Goal: Task Accomplishment & Management: Complete application form

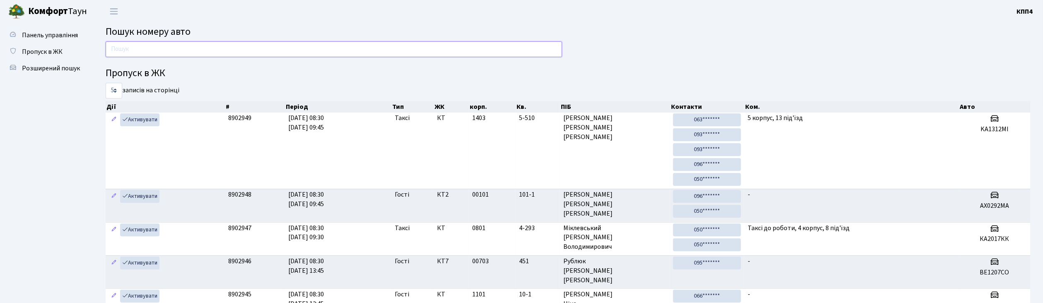
click at [205, 51] on input "text" at bounding box center [334, 49] width 456 height 16
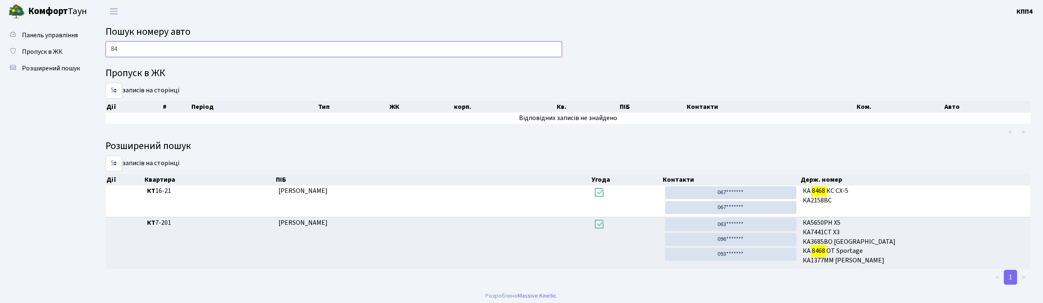
type input "8"
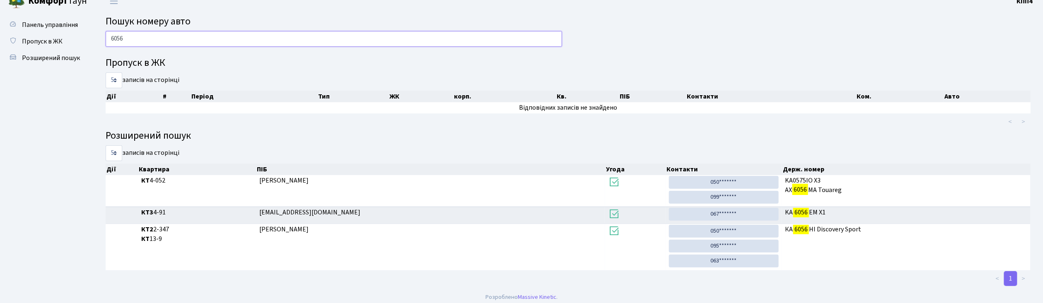
scroll to position [17, 0]
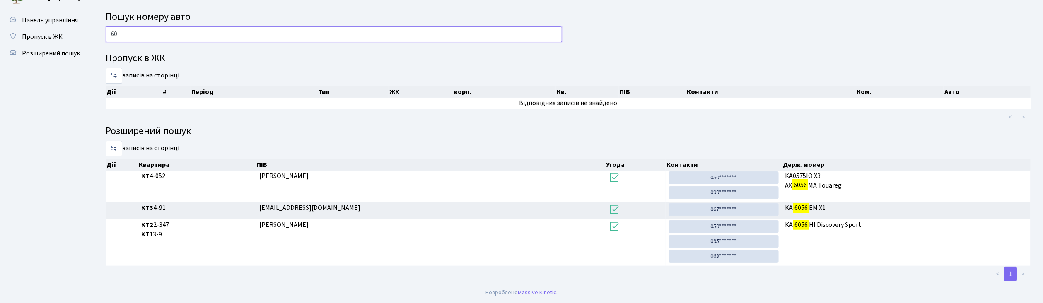
type input "6"
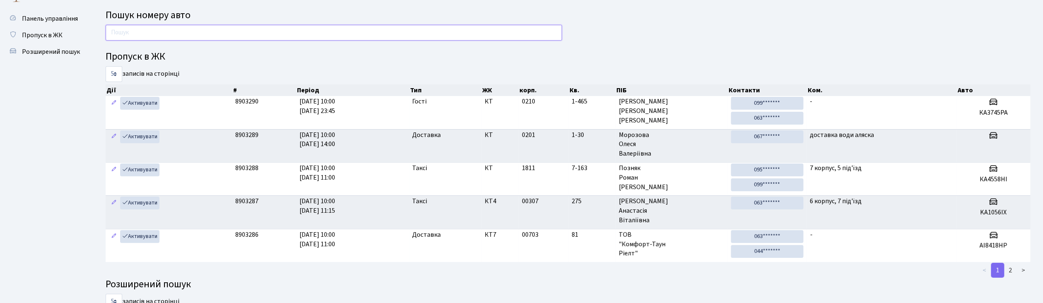
click at [132, 30] on input "text" at bounding box center [334, 33] width 456 height 16
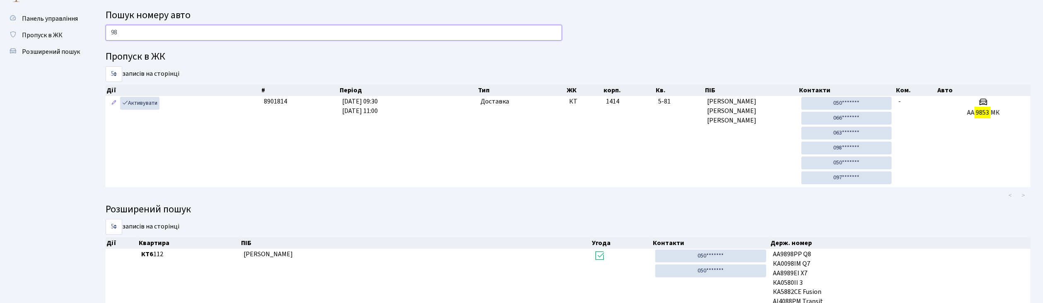
type input "9"
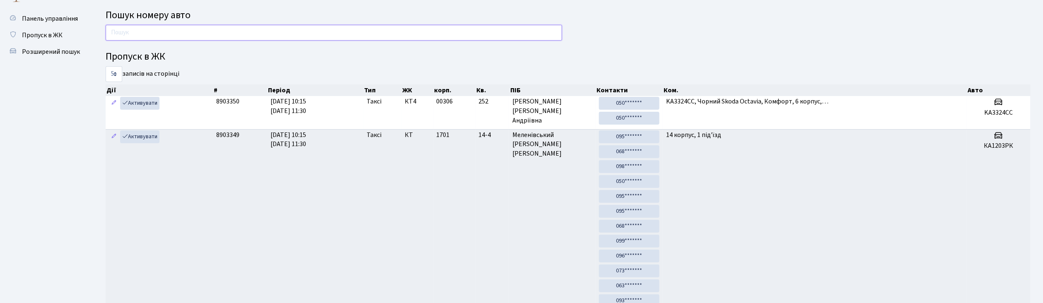
click at [306, 34] on input "text" at bounding box center [334, 33] width 456 height 16
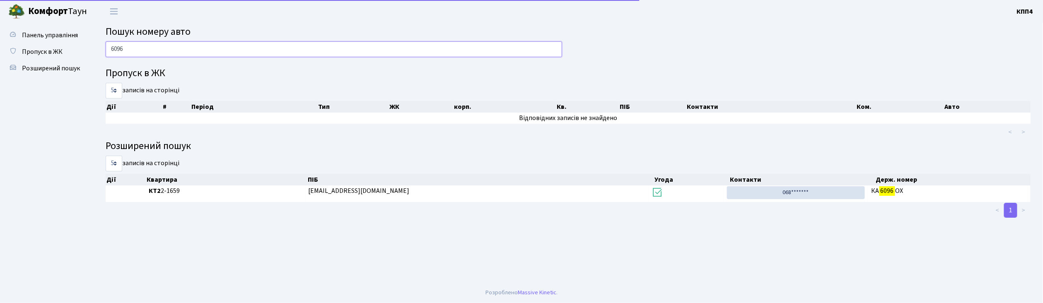
scroll to position [0, 0]
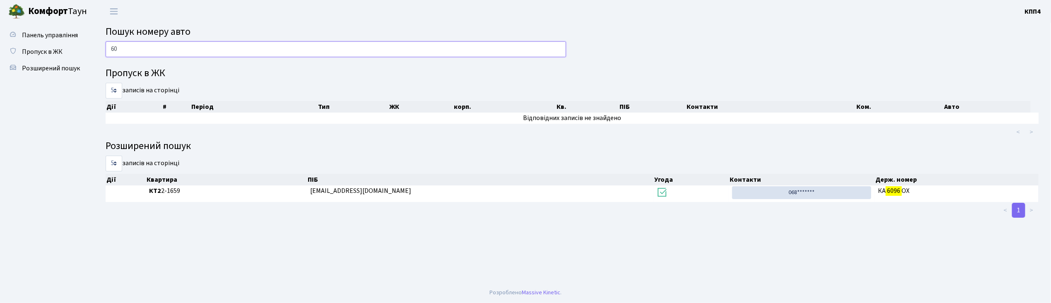
type input "6"
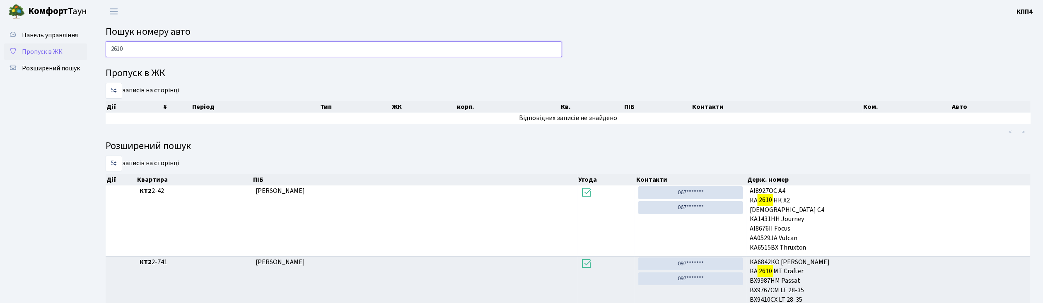
type input "2610"
click at [54, 51] on span "Пропуск в ЖК" at bounding box center [42, 51] width 41 height 9
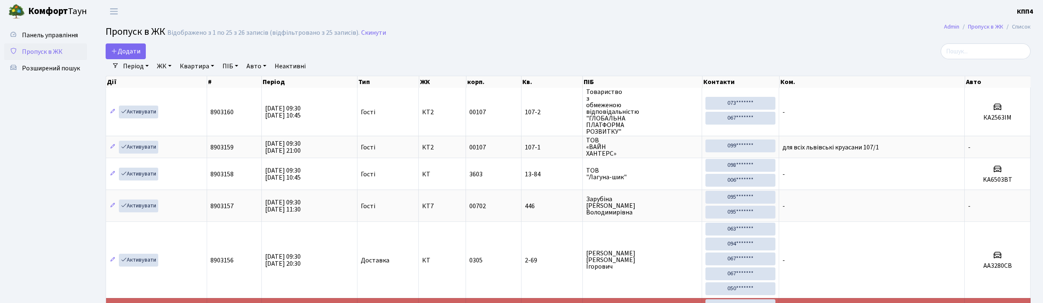
select select "25"
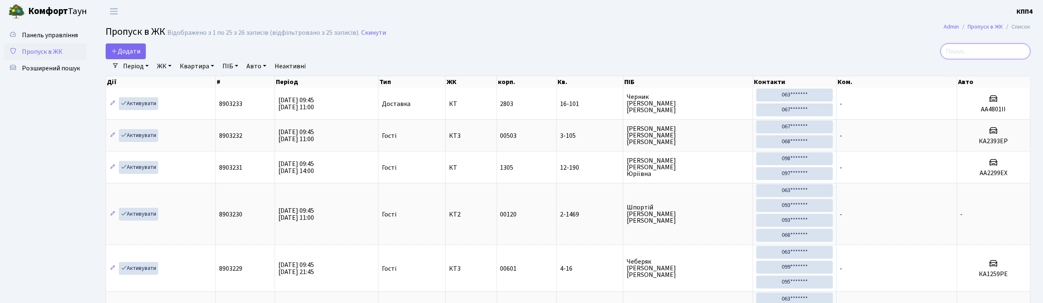
click at [979, 52] on input "search" at bounding box center [986, 51] width 90 height 16
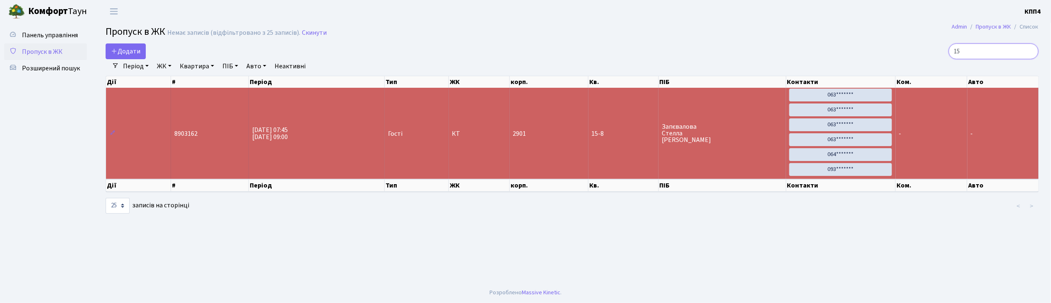
type input "1"
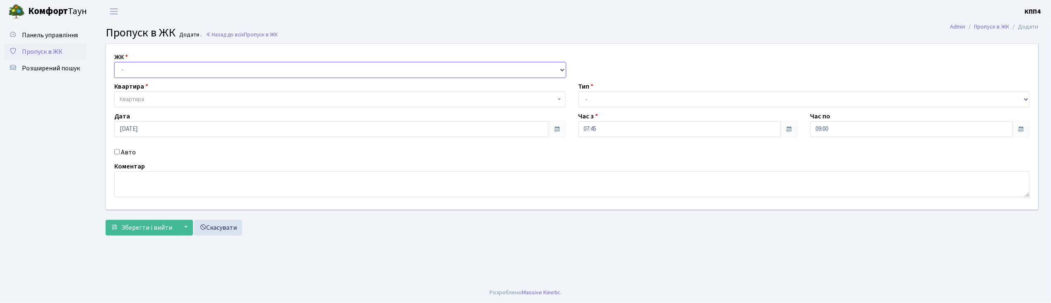
click at [164, 70] on select "- КТ, вул. Регенераторна, 4 КТ2, просп. Соборності, 17 КТ3, вул. Березнева, 16 …" at bounding box center [340, 70] width 452 height 16
select select "271"
click at [114, 62] on select "- КТ, вул. Регенераторна, 4 КТ2, просп. Соборності, 17 КТ3, вул. Березнева, 16 …" at bounding box center [340, 70] width 452 height 16
select select
click at [168, 96] on span "Квартира" at bounding box center [338, 99] width 436 height 8
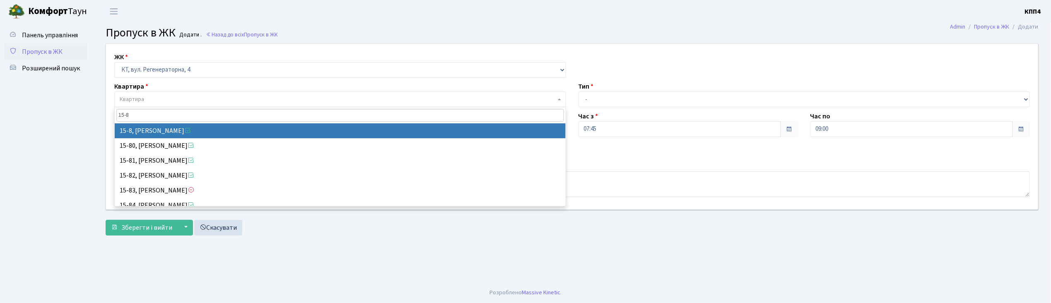
type input "15-8"
select select "8783"
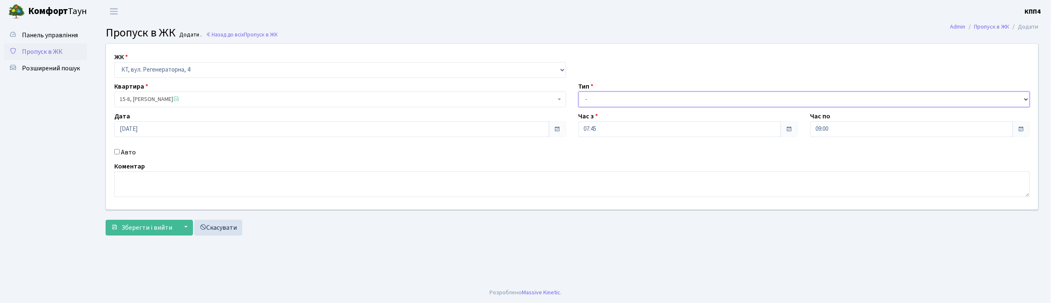
click at [603, 101] on select "- Доставка Таксі Гості Сервіс" at bounding box center [805, 100] width 452 height 16
select select "3"
click at [579, 92] on select "- Доставка Таксі Гості Сервіс" at bounding box center [805, 100] width 452 height 16
click at [143, 230] on span "Зберегти і вийти" at bounding box center [146, 227] width 51 height 9
click at [116, 153] on input "Авто" at bounding box center [116, 151] width 5 height 5
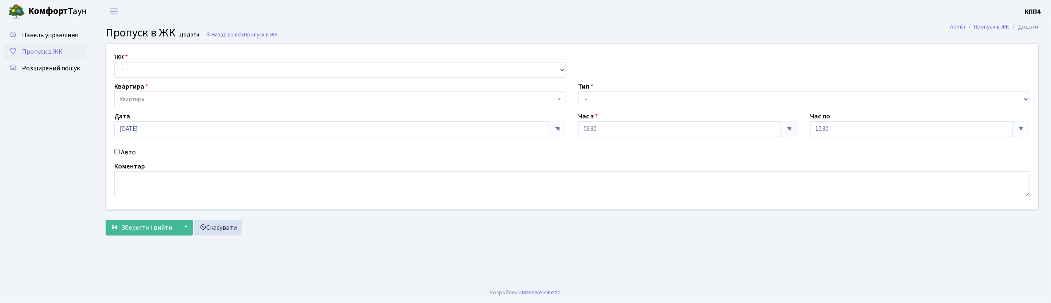
checkbox input "true"
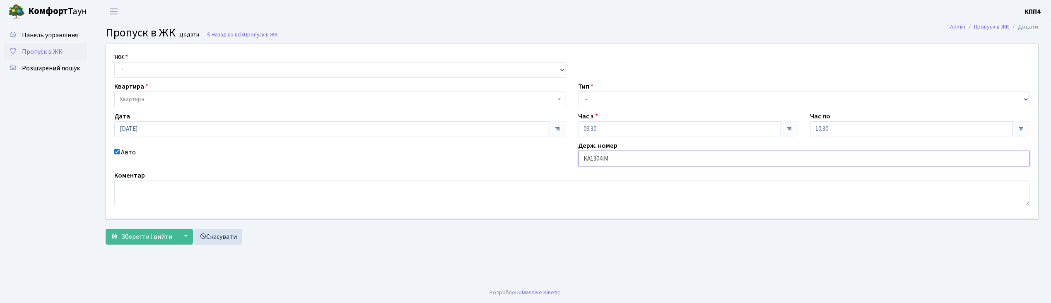
type input "КА1304ІМ"
click at [599, 101] on select "- Доставка Таксі Гості Сервіс" at bounding box center [805, 100] width 452 height 16
select select "2"
click at [579, 92] on select "- Доставка Таксі Гості Сервіс" at bounding box center [805, 100] width 452 height 16
click at [132, 73] on select "- КТ, вул. Регенераторна, 4 КТ2, просп. Соборності, 17 КТ3, вул. Березнева, 16 …" at bounding box center [340, 70] width 452 height 16
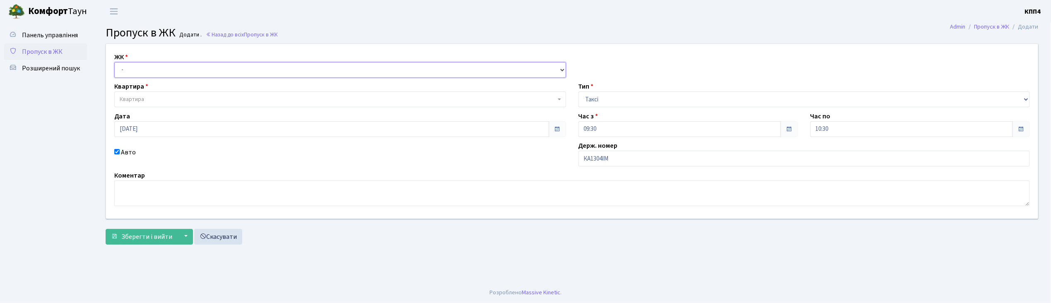
select select "271"
click at [114, 62] on select "- КТ, вул. Регенераторна, 4 КТ2, просп. Соборності, 17 КТ3, вул. Березнева, 16 …" at bounding box center [340, 70] width 452 height 16
select select
click at [134, 95] on span "Квартира" at bounding box center [340, 100] width 452 height 16
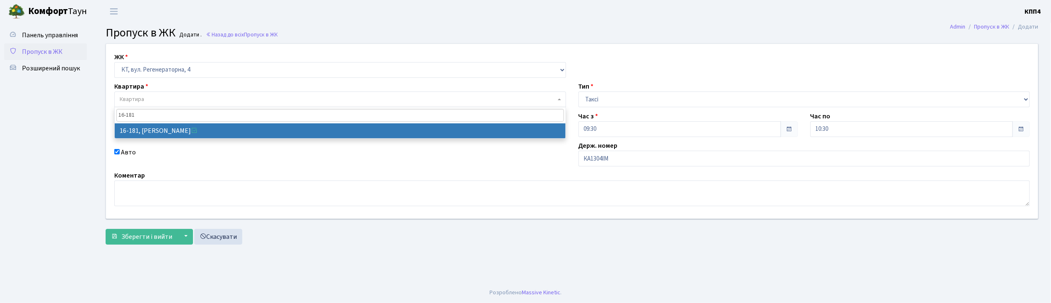
type input "16-181"
select select "8742"
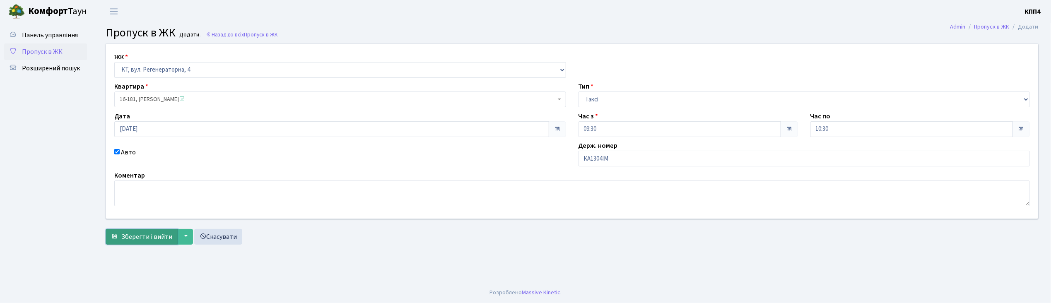
click at [124, 241] on span "Зберегти і вийти" at bounding box center [146, 236] width 51 height 9
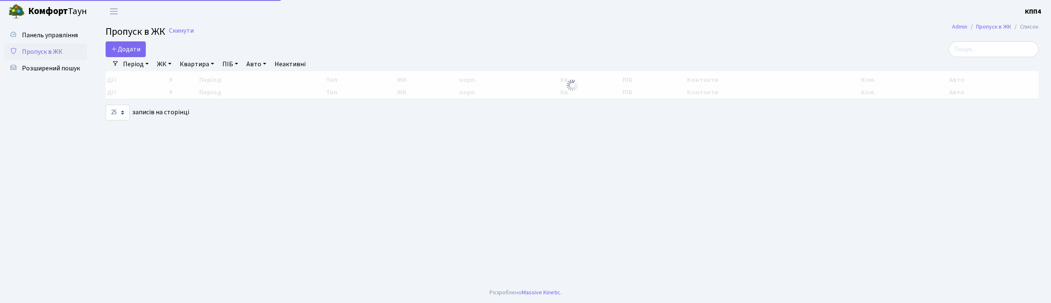
select select "25"
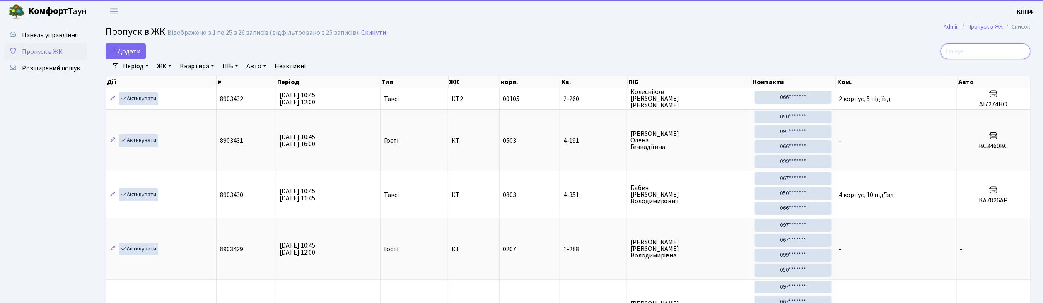
click at [983, 48] on input "search" at bounding box center [986, 51] width 90 height 16
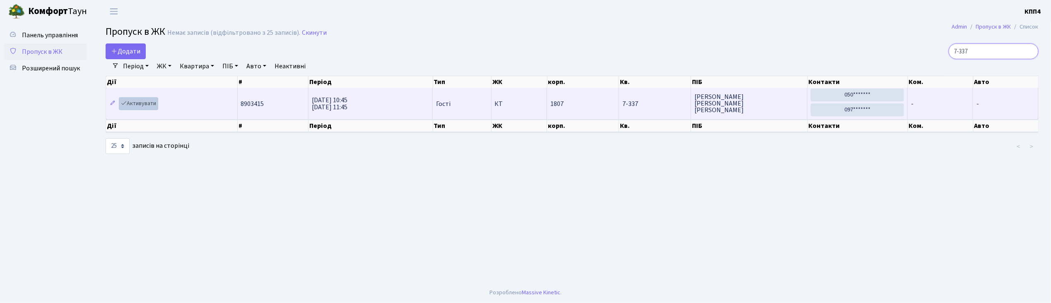
type input "7-337"
click at [146, 103] on link "Активувати" at bounding box center [138, 103] width 39 height 13
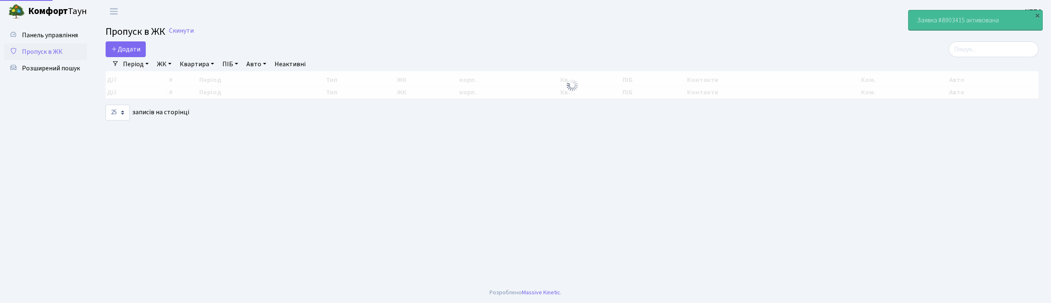
select select "25"
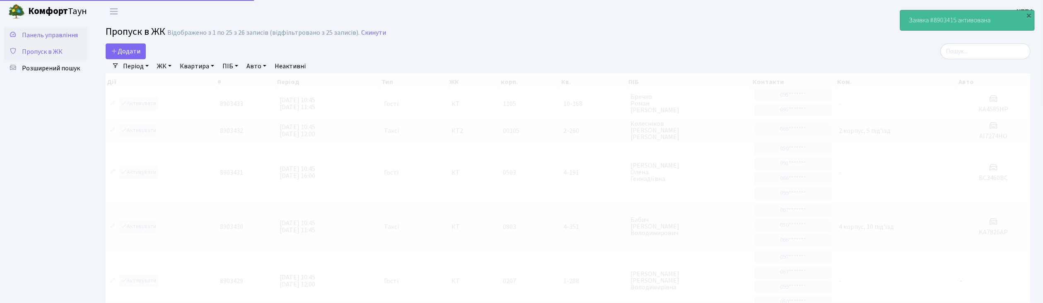
click at [56, 32] on span "Панель управління" at bounding box center [50, 35] width 56 height 9
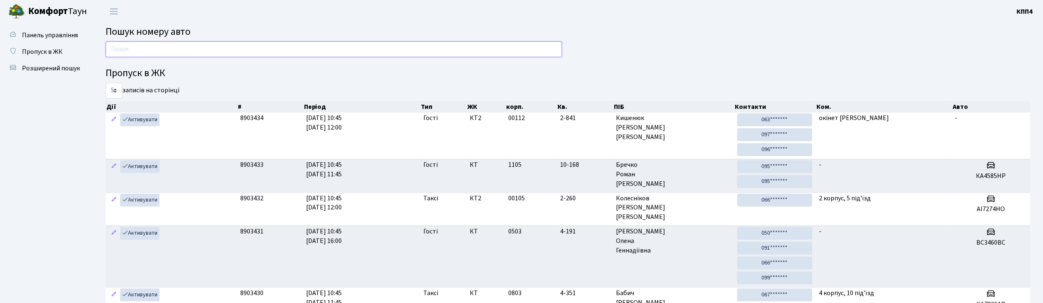
click at [181, 55] on input "text" at bounding box center [334, 49] width 456 height 16
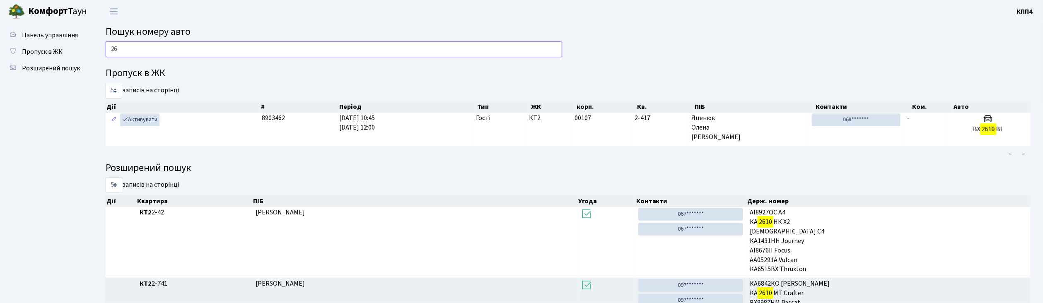
type input "2"
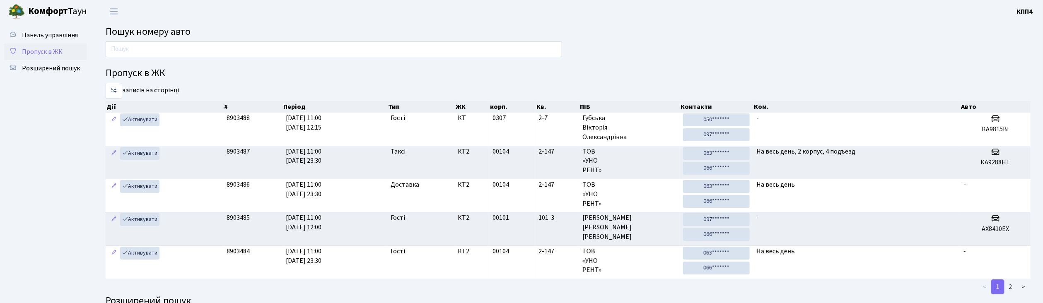
click at [65, 55] on link "Пропуск в ЖК" at bounding box center [45, 51] width 83 height 17
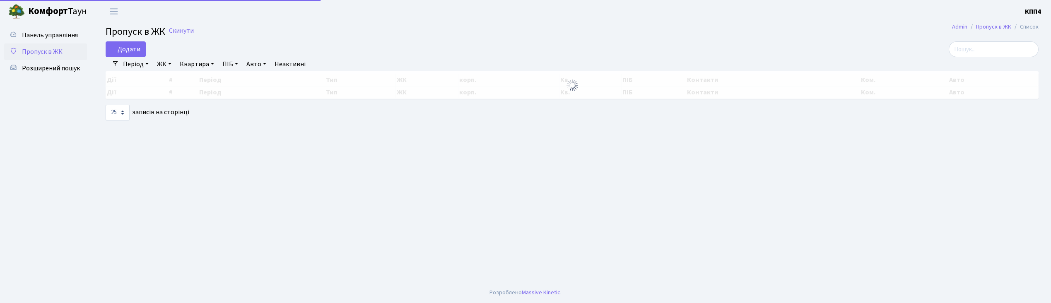
select select "25"
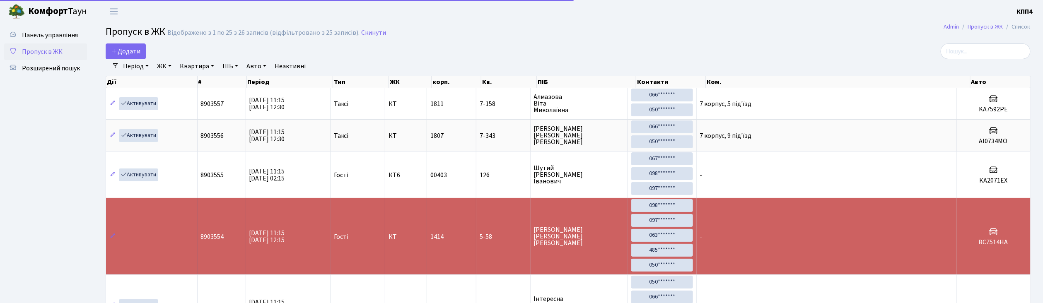
click at [131, 60] on link "Період" at bounding box center [136, 66] width 32 height 14
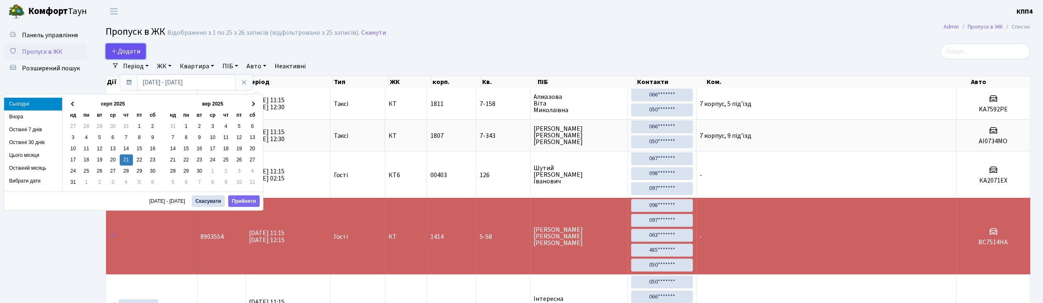
click at [131, 57] on link "Додати" at bounding box center [126, 51] width 40 height 16
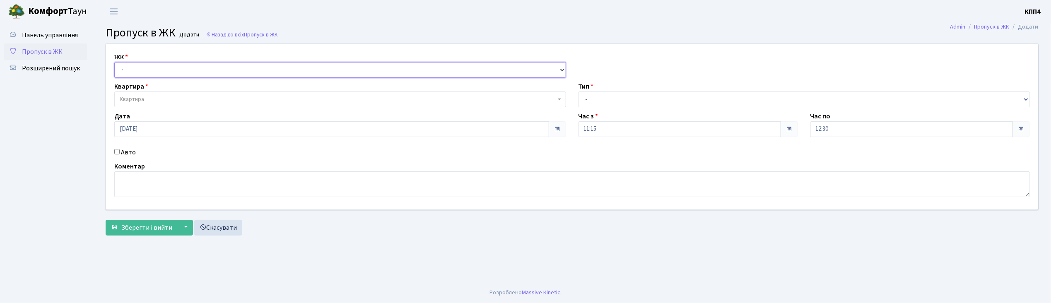
click at [138, 70] on select "- КТ, вул. Регенераторна, 4 КТ2, просп. [STREET_ADDRESS] [STREET_ADDRESS] [PERS…" at bounding box center [340, 70] width 452 height 16
select select "304"
click at [114, 62] on select "- КТ, вул. Регенераторна, 4 КТ2, просп. [STREET_ADDRESS] [STREET_ADDRESS] [PERS…" at bounding box center [340, 70] width 452 height 16
select select
click at [138, 100] on span "Квартира" at bounding box center [132, 99] width 24 height 8
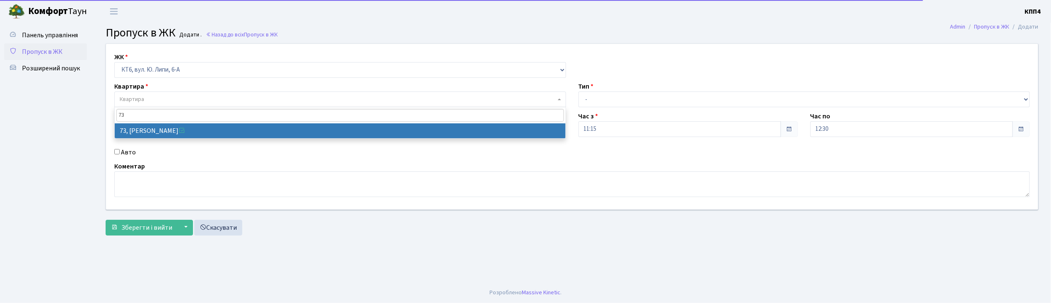
type input "73"
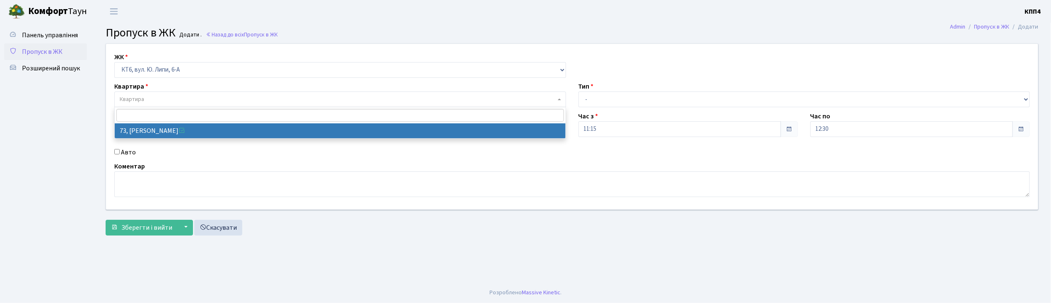
select select "17165"
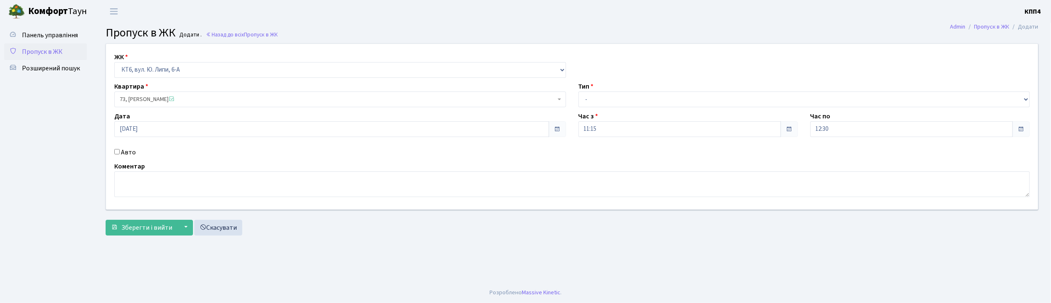
click at [115, 154] on div "Авто" at bounding box center [340, 152] width 464 height 10
click at [115, 152] on input "Авто" at bounding box center [116, 151] width 5 height 5
checkbox input "true"
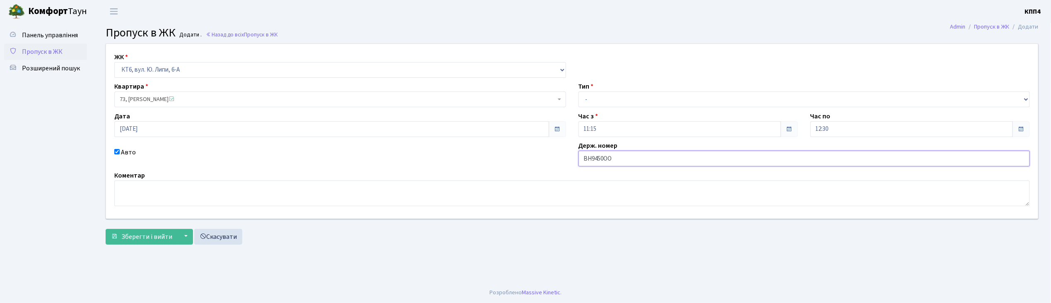
type input "ВН9450ОО"
click at [621, 97] on select "- Доставка Таксі Гості Сервіс" at bounding box center [805, 100] width 452 height 16
select select "2"
click at [579, 92] on select "- Доставка Таксі Гості Сервіс" at bounding box center [805, 100] width 452 height 16
click at [136, 235] on span "Зберегти і вийти" at bounding box center [146, 236] width 51 height 9
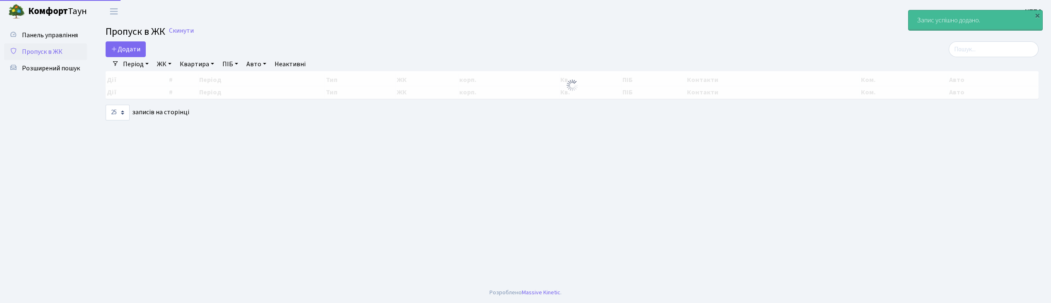
select select "25"
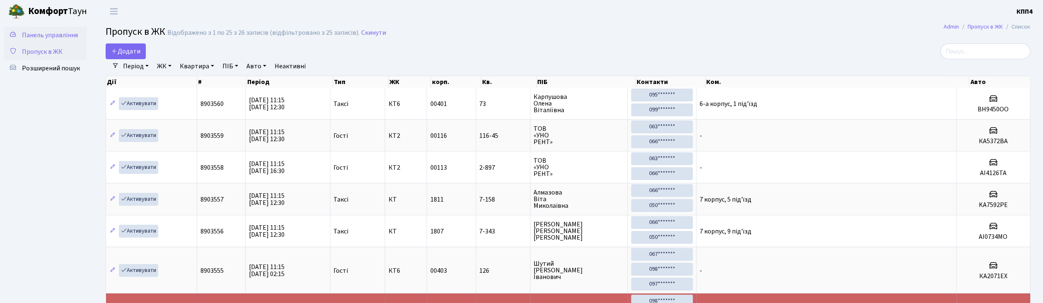
click at [72, 38] on span "Панель управління" at bounding box center [50, 35] width 56 height 9
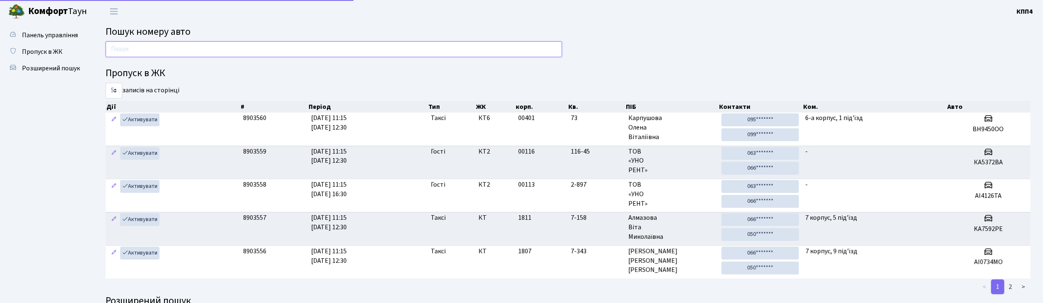
drag, startPoint x: 0, startPoint y: 0, endPoint x: 183, endPoint y: 56, distance: 191.1
click at [183, 56] on input "text" at bounding box center [334, 49] width 456 height 16
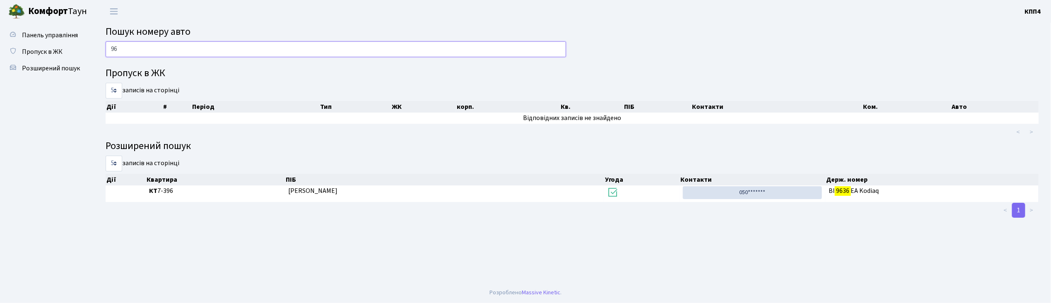
type input "9"
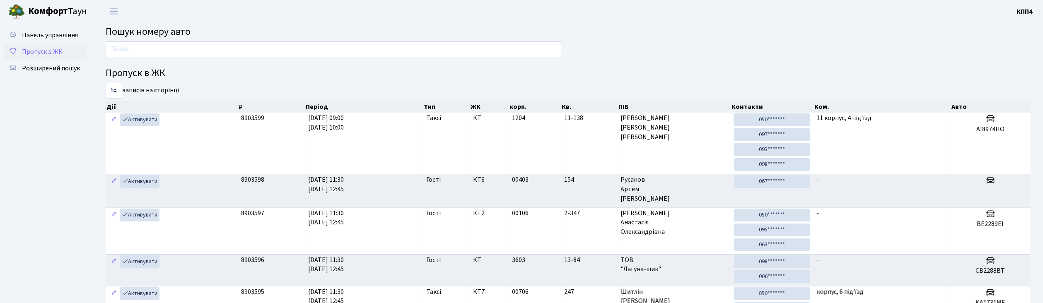
click at [44, 57] on link "Пропуск в ЖК" at bounding box center [45, 51] width 83 height 17
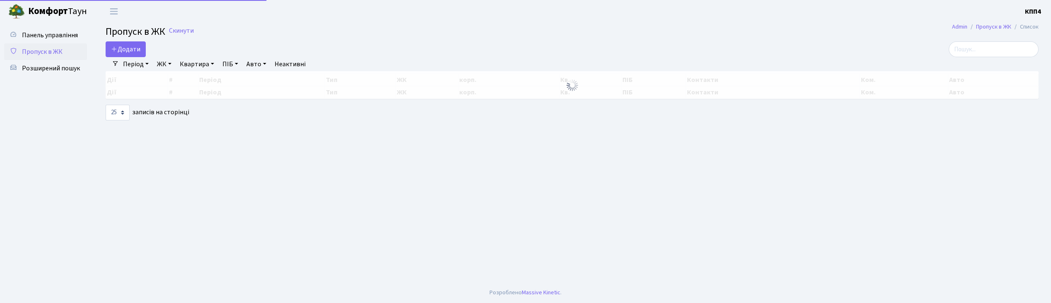
select select "25"
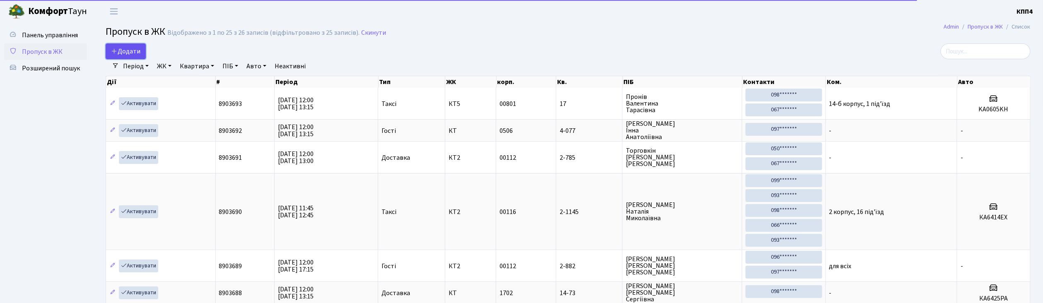
click at [131, 56] on link "Додати" at bounding box center [126, 51] width 40 height 16
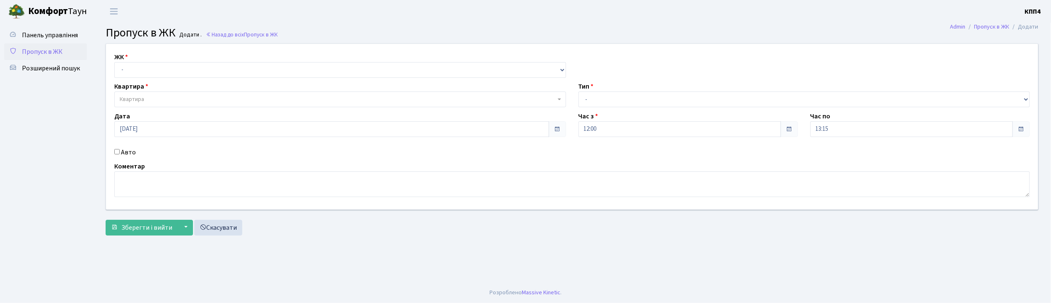
click at [116, 152] on input "Авто" at bounding box center [116, 151] width 5 height 5
checkbox input "true"
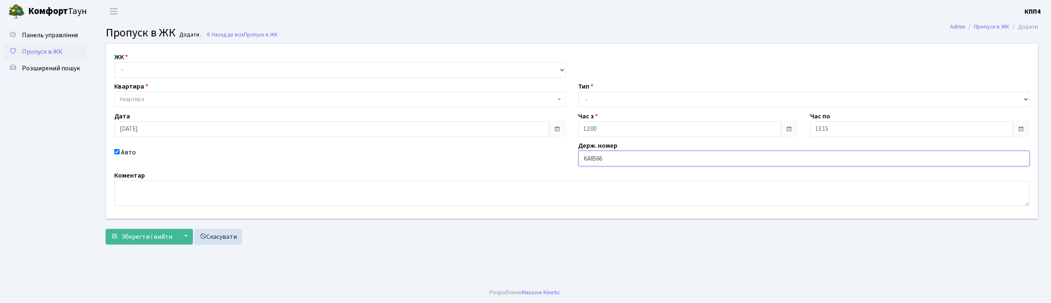
type input "КА8566ІН"
click at [138, 72] on select "- КТ, вул. Регенераторна, 4 КТ2, просп. Соборності, 17 КТ3, вул. Березнева, 16 …" at bounding box center [340, 70] width 452 height 16
select select "271"
click at [114, 62] on select "- КТ, вул. Регенераторна, 4 КТ2, просп. Соборності, 17 КТ3, вул. Березнева, 16 …" at bounding box center [340, 70] width 452 height 16
select select
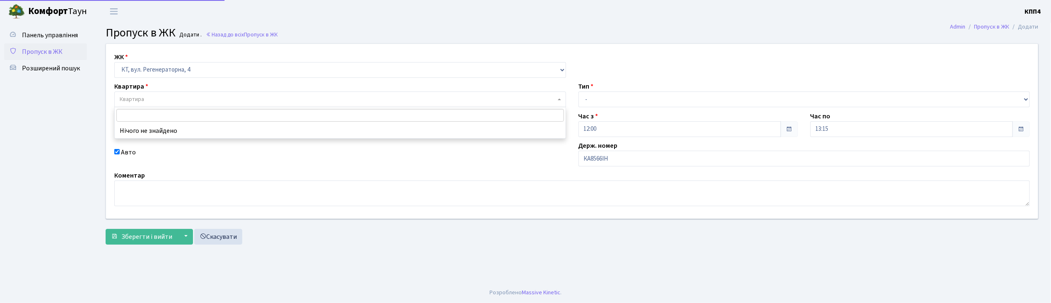
click at [130, 103] on span "Квартира" at bounding box center [132, 99] width 24 height 8
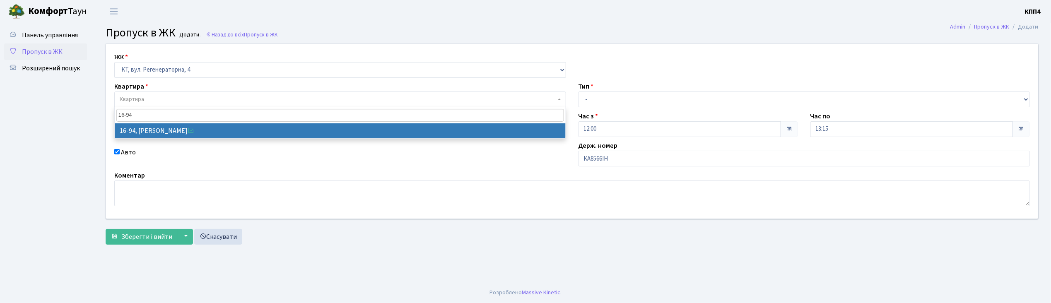
type input "16-94"
select select "8655"
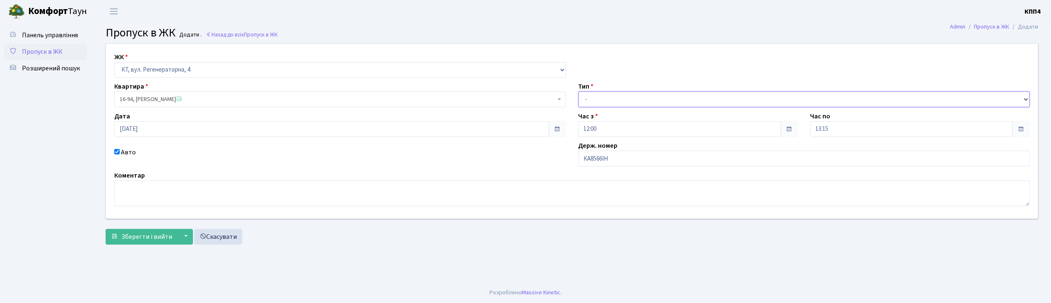
click at [619, 100] on select "- Доставка Таксі Гості Сервіс" at bounding box center [805, 100] width 452 height 16
select select "2"
click at [579, 92] on select "- Доставка Таксі Гості Сервіс" at bounding box center [805, 100] width 452 height 16
click at [142, 237] on span "Зберегти і вийти" at bounding box center [146, 236] width 51 height 9
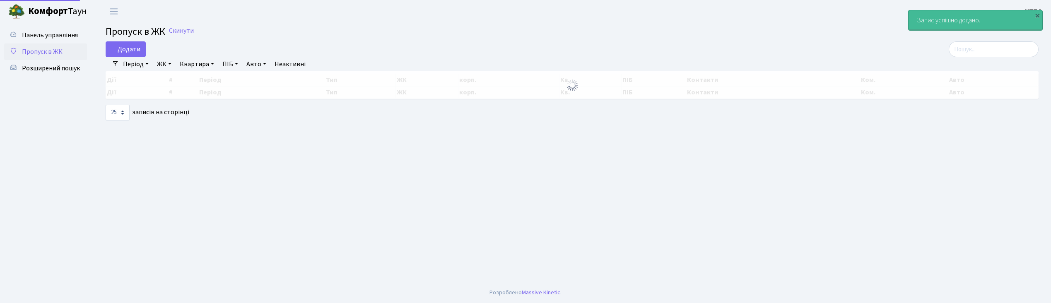
select select "25"
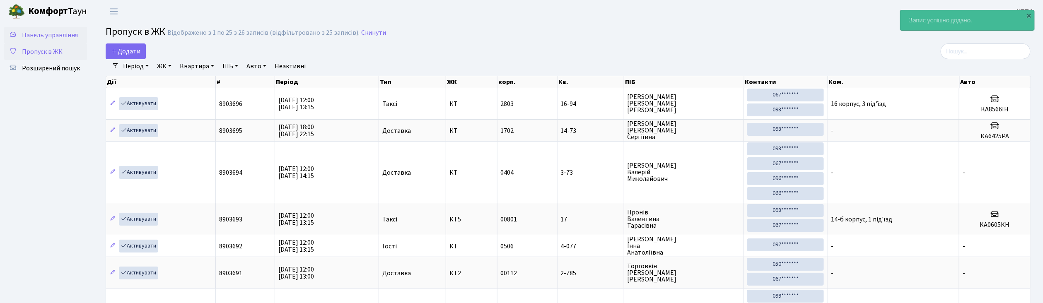
click at [53, 31] on span "Панель управління" at bounding box center [50, 35] width 56 height 9
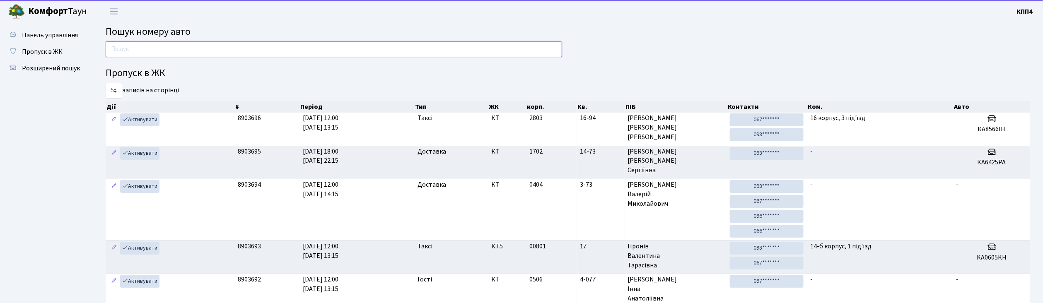
click at [146, 52] on input "text" at bounding box center [334, 49] width 456 height 16
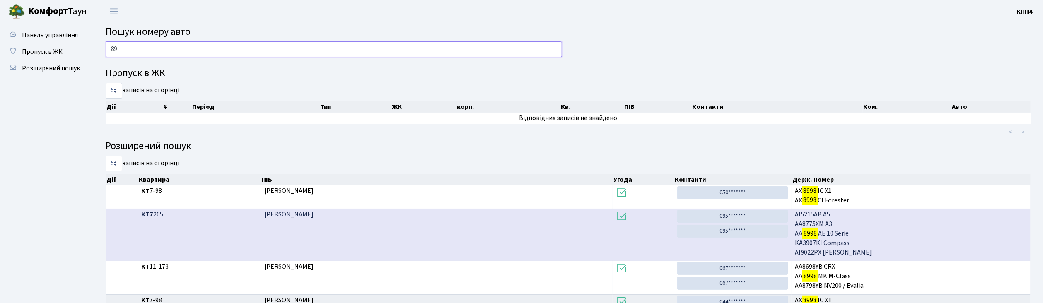
type input "8"
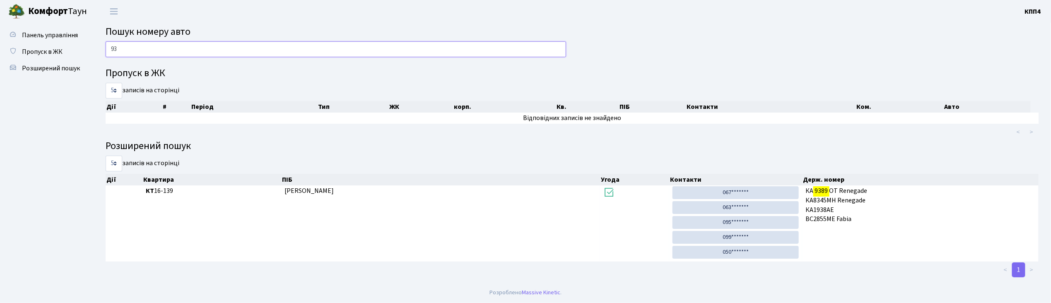
type input "9"
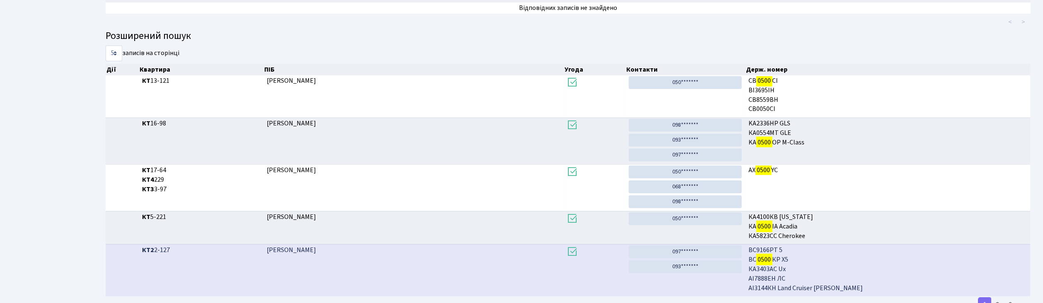
scroll to position [143, 0]
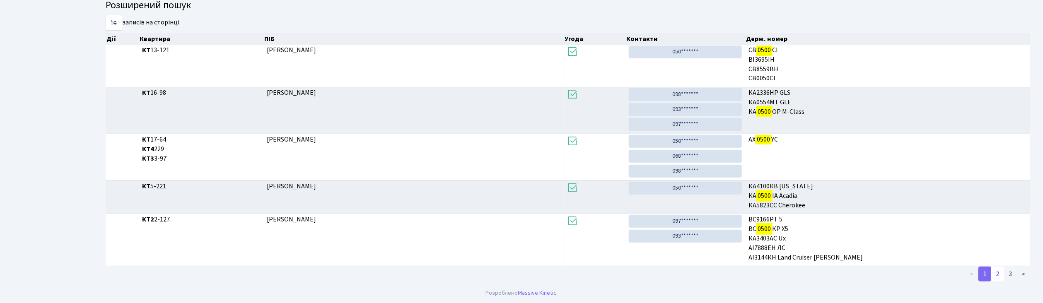
click at [996, 275] on link "2" at bounding box center [997, 274] width 13 height 15
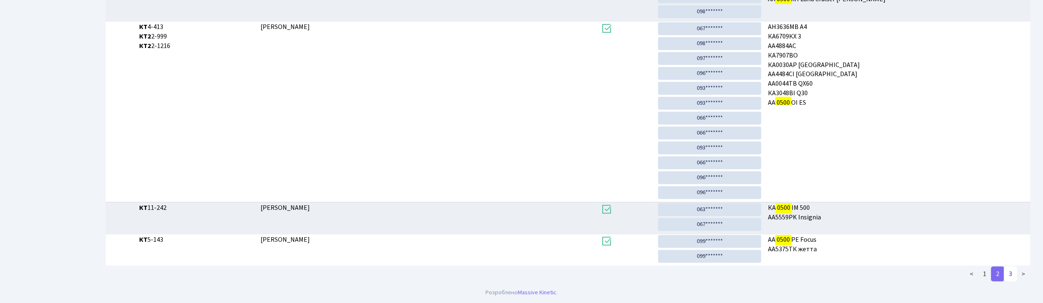
click at [1011, 270] on link "3" at bounding box center [1010, 274] width 13 height 15
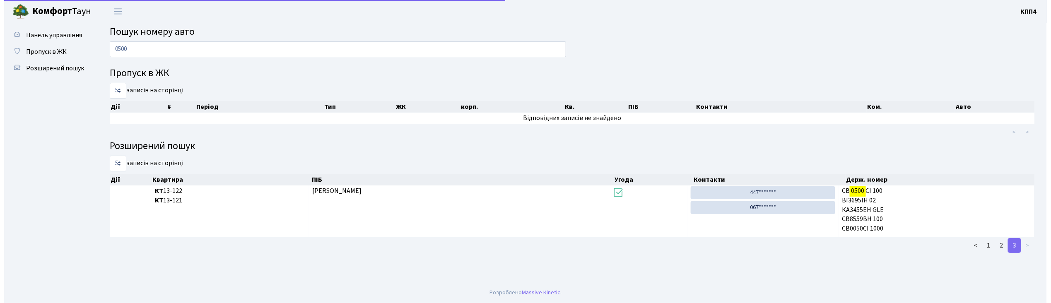
scroll to position [0, 0]
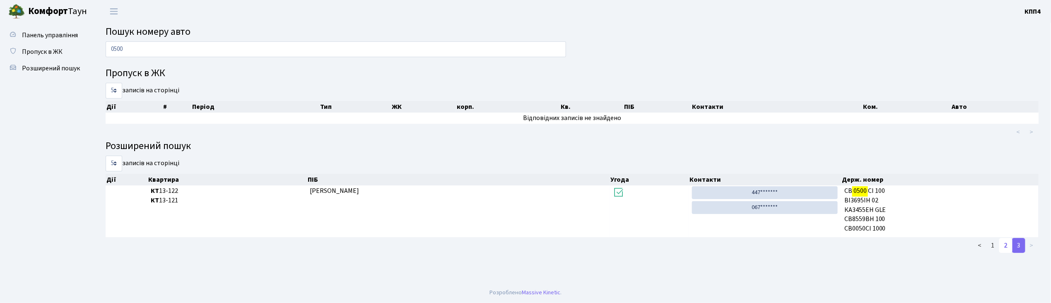
click at [1003, 244] on link "2" at bounding box center [1005, 245] width 13 height 15
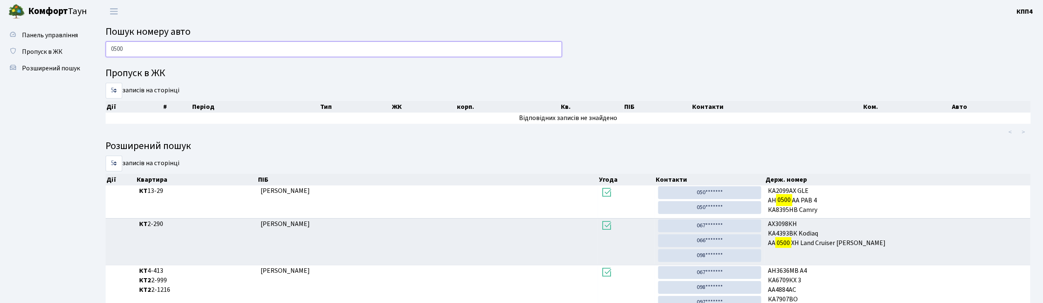
click at [209, 56] on input "0500" at bounding box center [334, 49] width 456 height 16
type input "0"
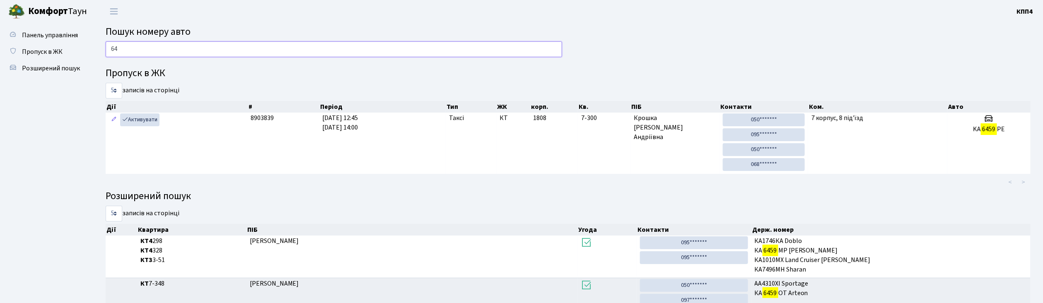
type input "6"
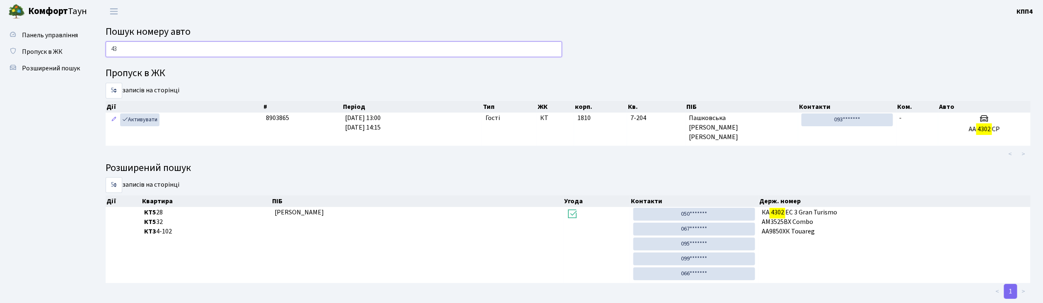
type input "4"
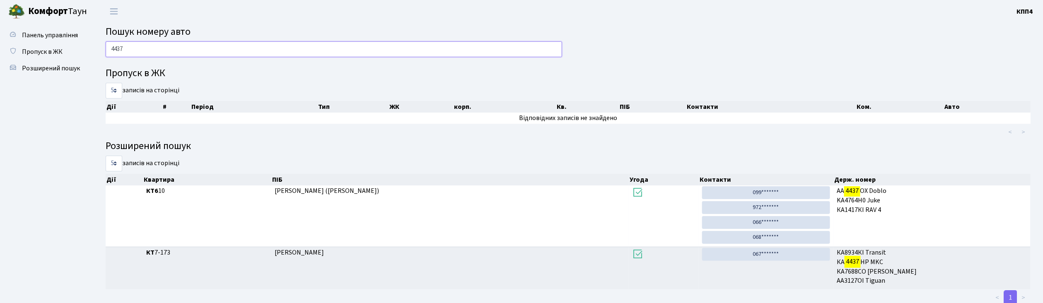
scroll to position [25, 0]
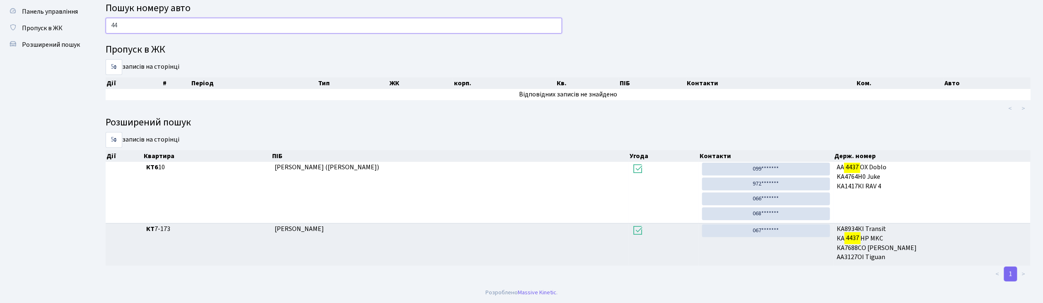
type input "4"
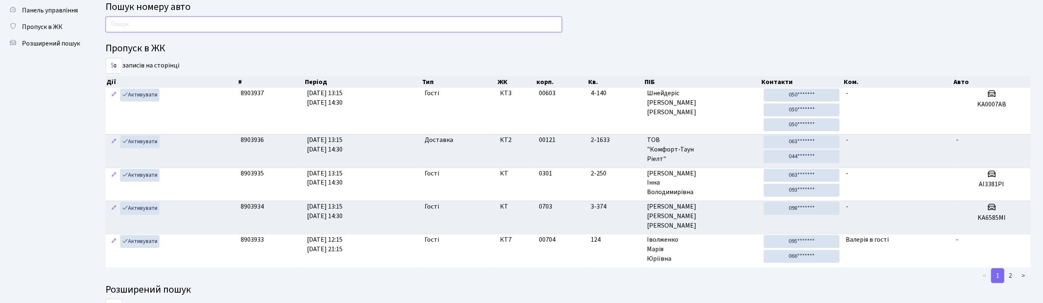
click at [164, 31] on input "text" at bounding box center [334, 25] width 456 height 16
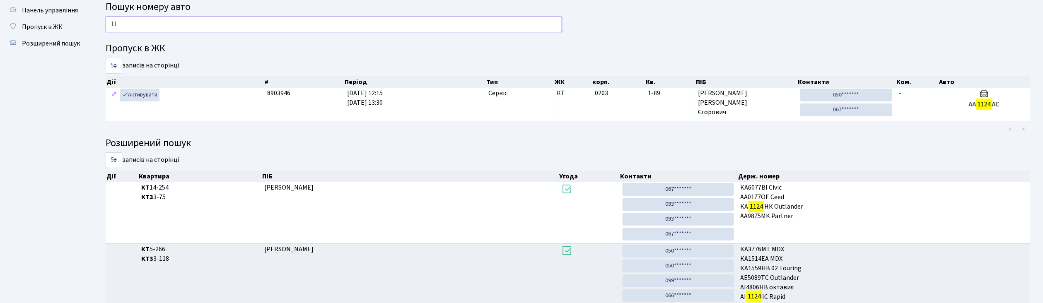
type input "1"
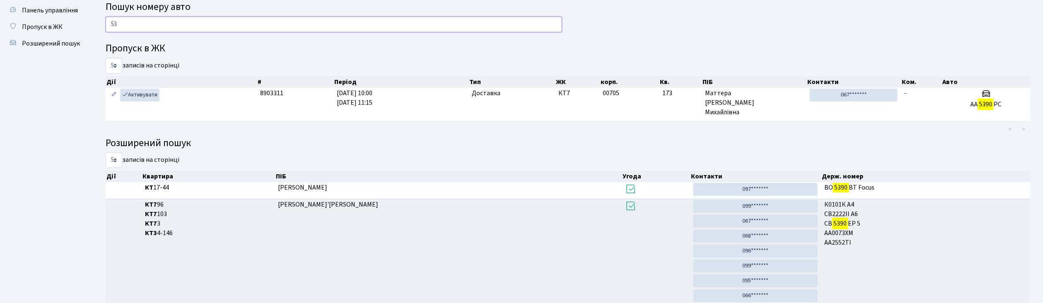
type input "5"
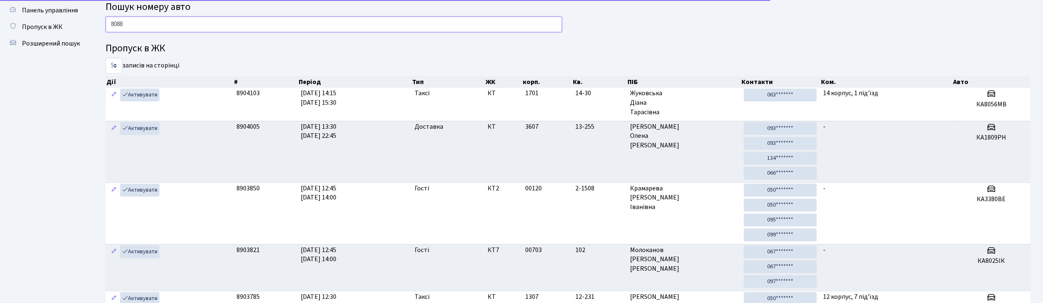
type input "8088"
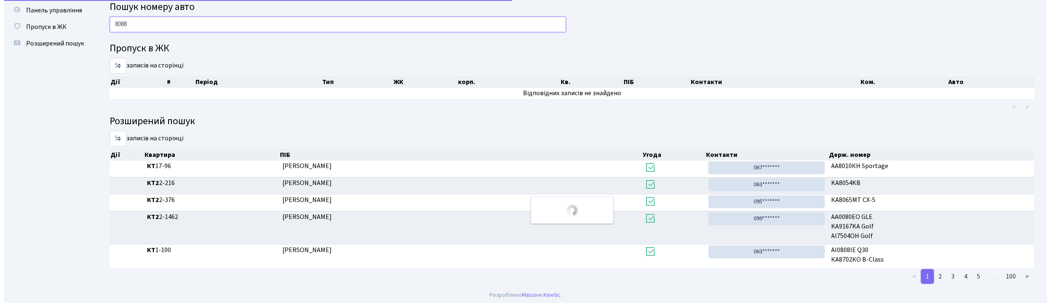
scroll to position [0, 0]
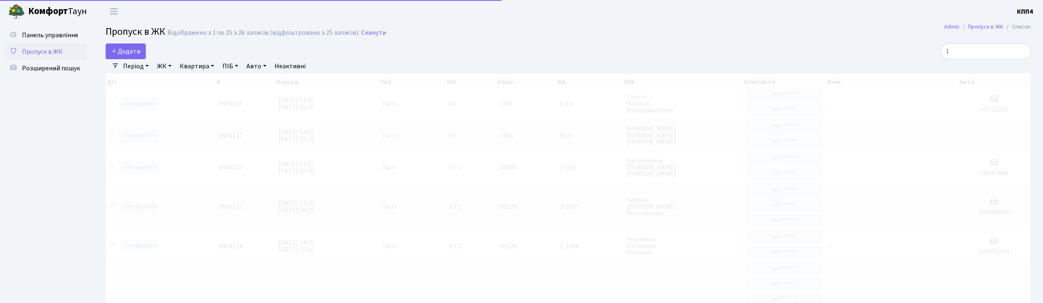
select select "25"
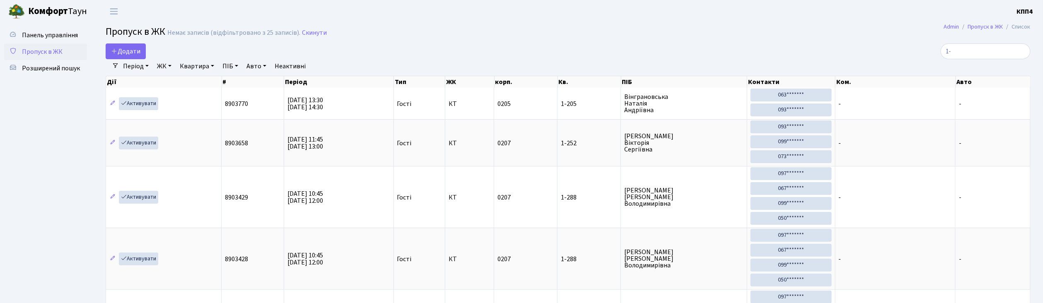
type input "1"
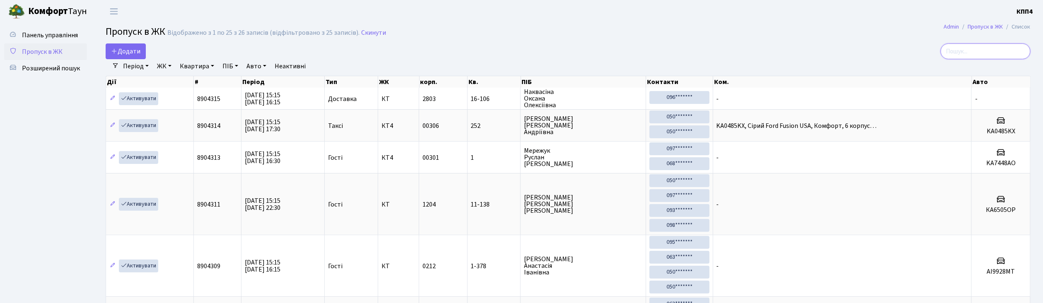
click at [971, 52] on input "search" at bounding box center [986, 51] width 90 height 16
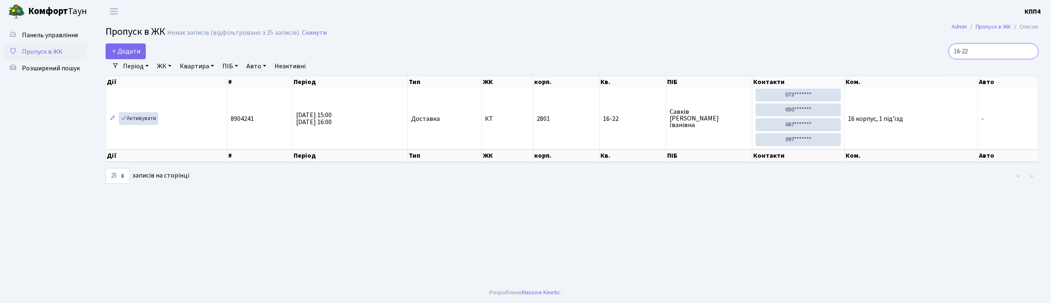
type input "16-22"
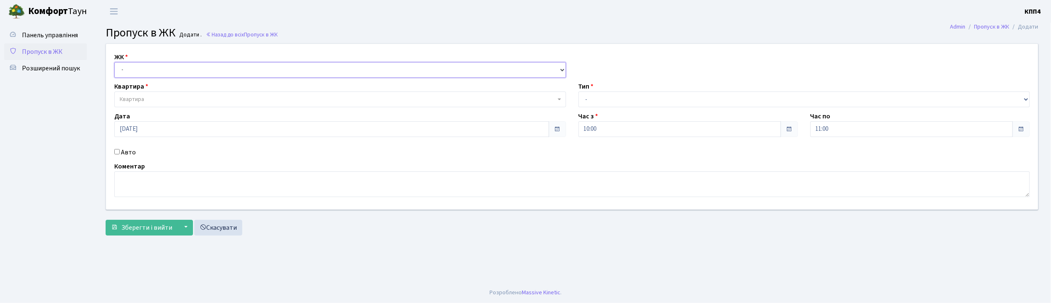
click at [194, 70] on select "- КТ, вул. Регенераторна, 4 КТ2, просп. [STREET_ADDRESS] [STREET_ADDRESS] [PERS…" at bounding box center [340, 70] width 452 height 16
click at [236, 75] on select "- КТ, вул. Регенераторна, 4 КТ2, просп. [STREET_ADDRESS] [STREET_ADDRESS] [PERS…" at bounding box center [340, 70] width 452 height 16
click at [116, 150] on input "Авто" at bounding box center [116, 151] width 5 height 5
checkbox input "true"
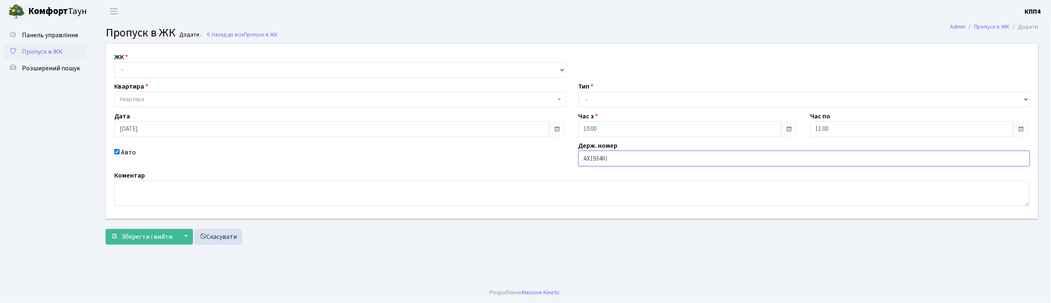
type input "АХ1934КІ"
click at [189, 69] on select "- КТ, вул. Регенераторна, 4 КТ2, просп. Соборності, 17 КТ3, вул. Березнева, 16 …" at bounding box center [340, 70] width 452 height 16
select select "271"
click at [114, 62] on select "- КТ, вул. Регенераторна, 4 КТ2, просп. Соборності, 17 КТ3, вул. Березнева, 16 …" at bounding box center [340, 70] width 452 height 16
select select
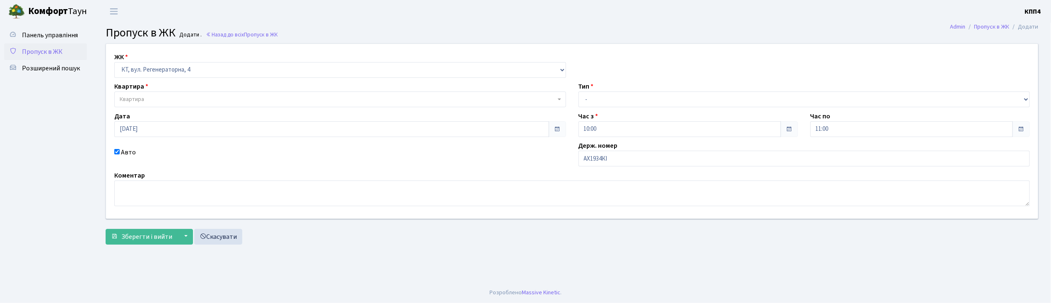
click at [196, 99] on span "Квартира" at bounding box center [338, 99] width 436 height 8
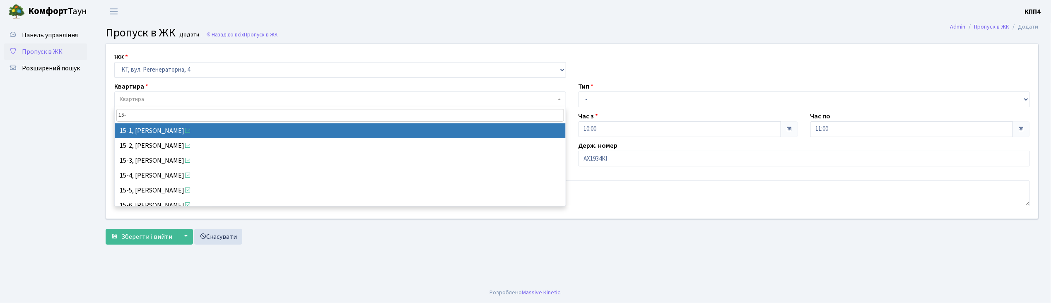
type input "15-8"
select select "8783"
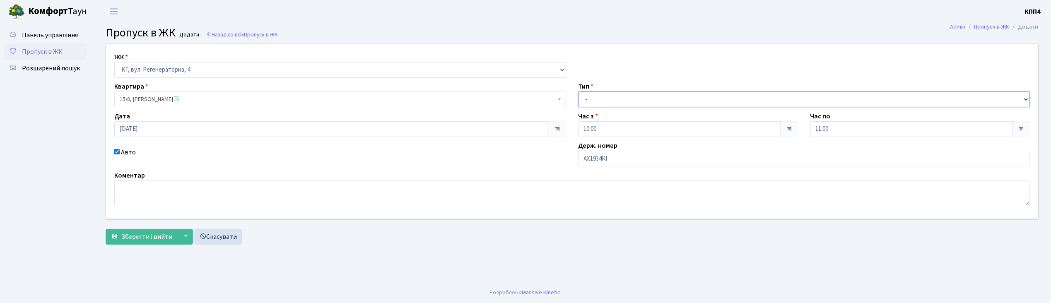
click at [618, 97] on select "- Доставка Таксі Гості Сервіс" at bounding box center [805, 100] width 452 height 16
select select "3"
click at [579, 92] on select "- Доставка Таксі Гості Сервіс" at bounding box center [805, 100] width 452 height 16
click at [165, 234] on span "Зберегти і вийти" at bounding box center [146, 236] width 51 height 9
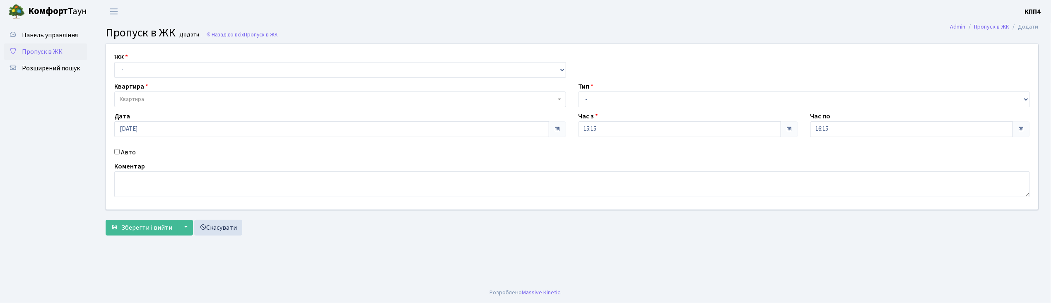
click input "Авто"
checkbox input "true"
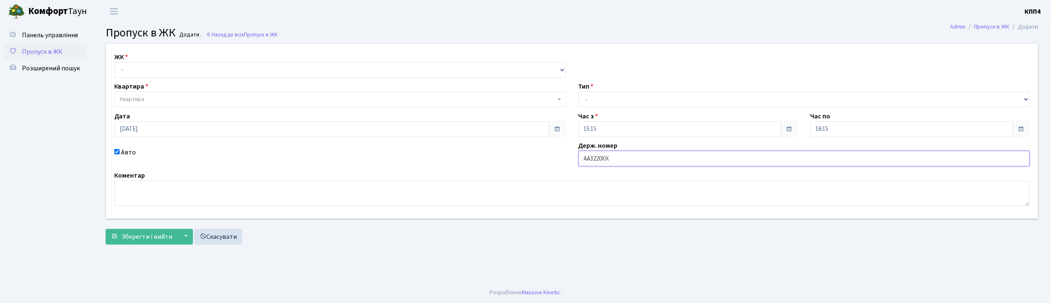
type input "АА3220ХК"
click select "- КТ, вул. Регенераторна, 4 КТ2, просп. [STREET_ADDRESS] [STREET_ADDRESS] [PERS…"
select select "271"
click select "- КТ, вул. Регенераторна, 4 КТ2, просп. [STREET_ADDRESS] [STREET_ADDRESS] [PERS…"
select select
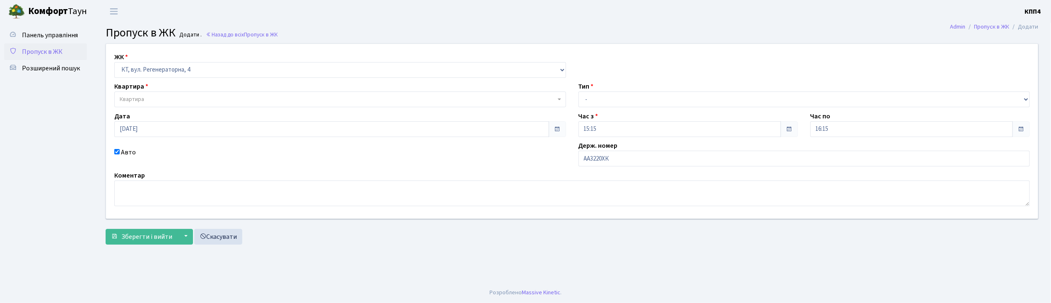
click span "Квартира"
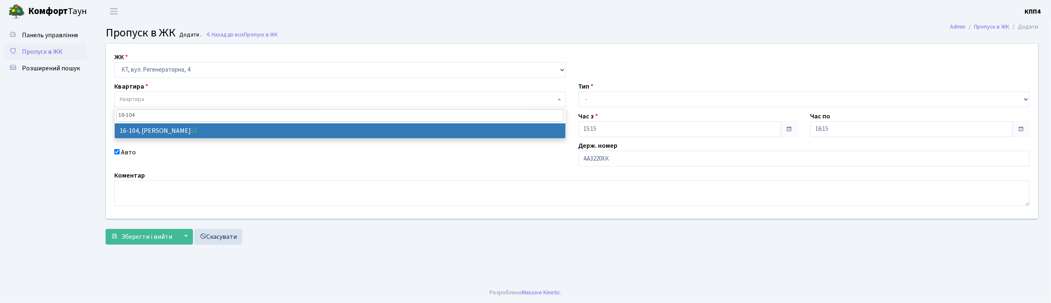
type input "16-104"
select select "8665"
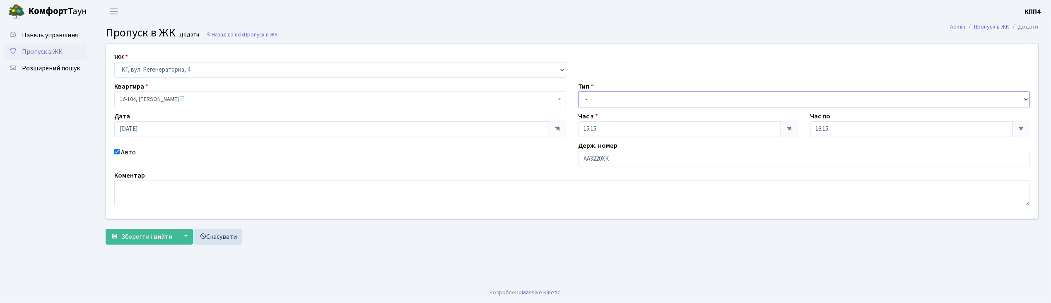
click select "- Доставка Таксі Гості Сервіс"
select select "3"
click select "- Доставка Таксі Гості Сервіс"
click span "Зберегти і вийти"
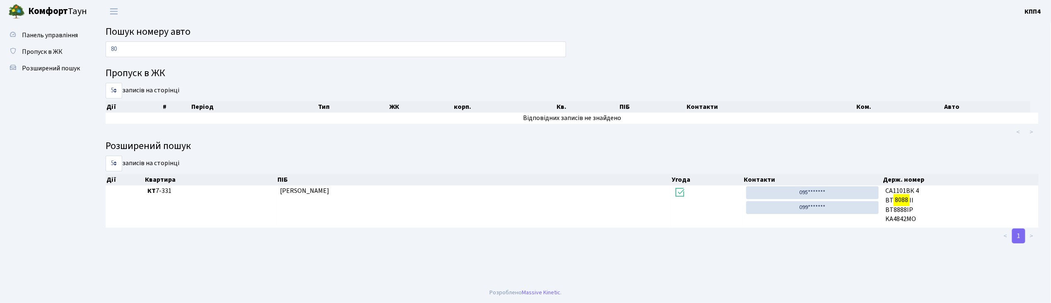
type input "8"
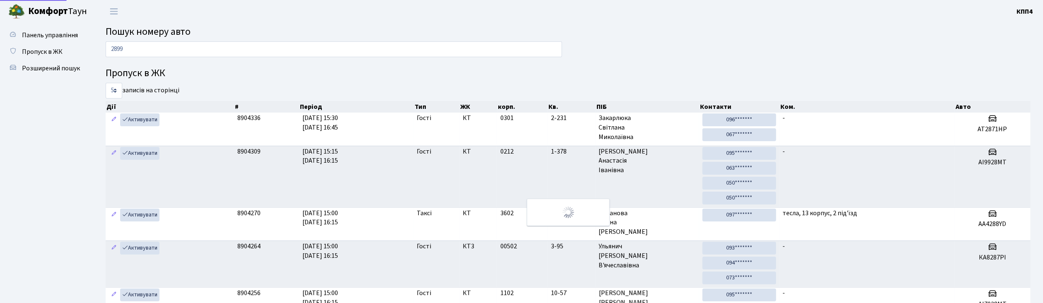
type input "2899"
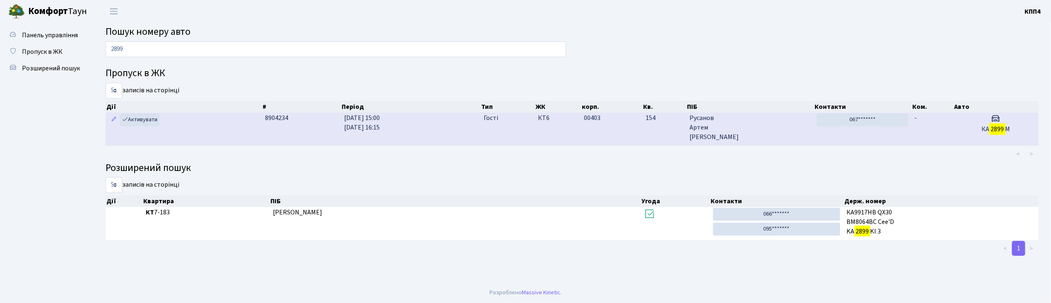
click at [931, 133] on td "-" at bounding box center [933, 129] width 42 height 33
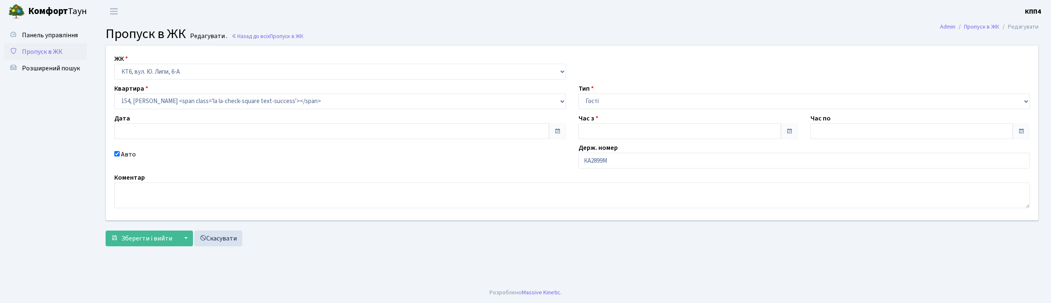
type input "[DATE]"
type input "15:00"
type input "16:15"
checkbox input "true"
click at [613, 159] on input "КА2899М" at bounding box center [805, 161] width 452 height 16
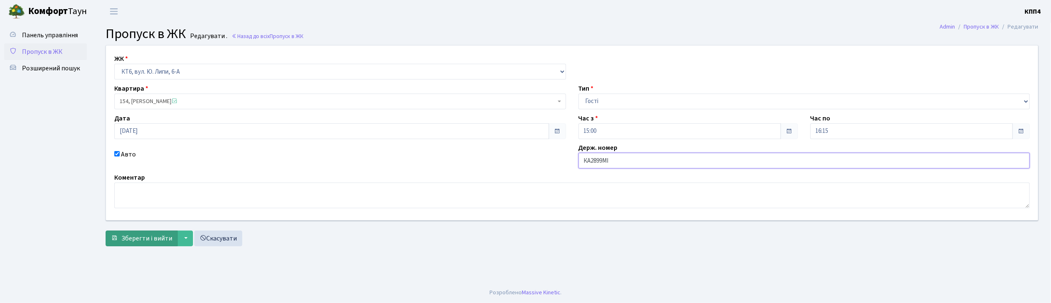
type input "КА2899МІ"
click at [156, 239] on span "Зберегти і вийти" at bounding box center [146, 238] width 51 height 9
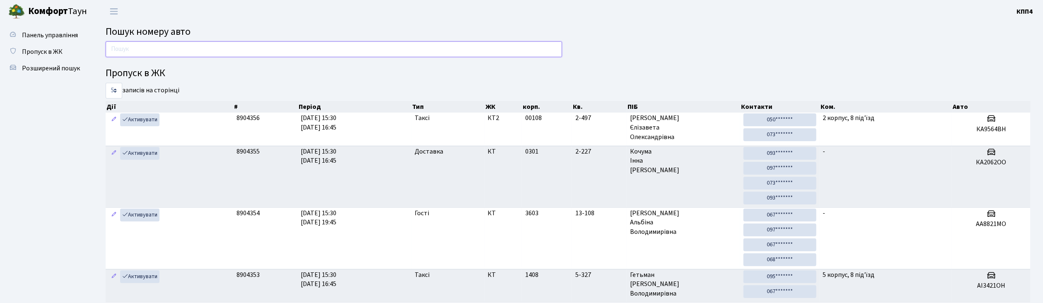
click at [217, 47] on input "text" at bounding box center [334, 49] width 456 height 16
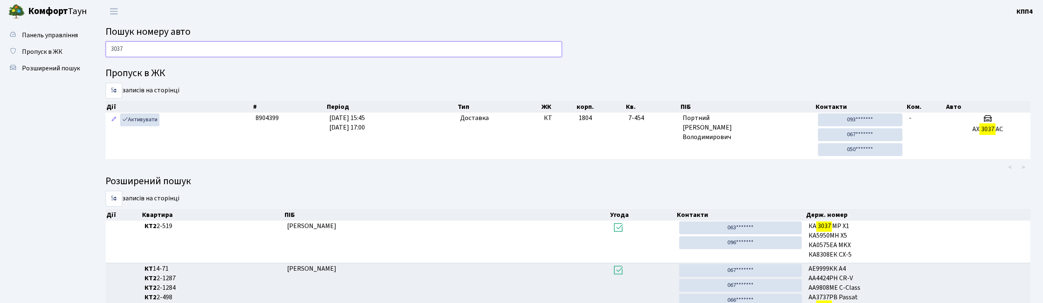
click at [241, 43] on input "3037" at bounding box center [334, 49] width 456 height 16
type input "3"
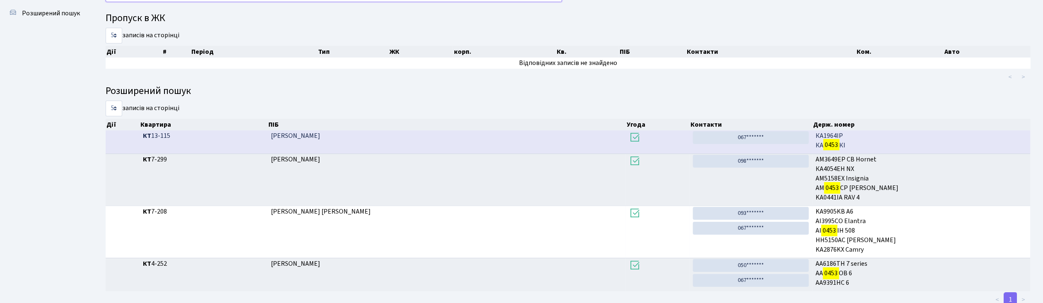
scroll to position [45, 0]
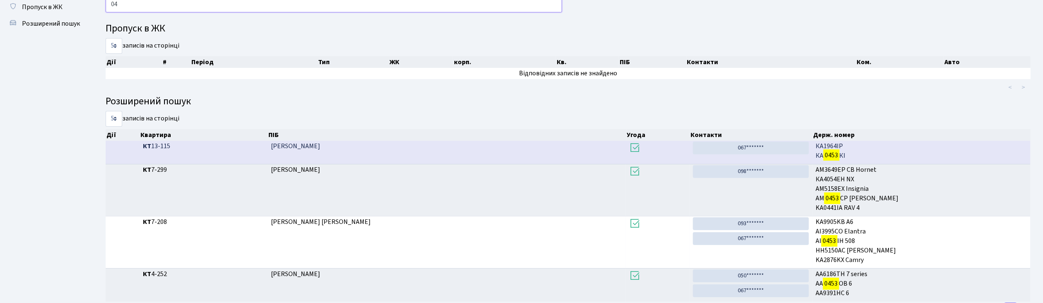
type input "0"
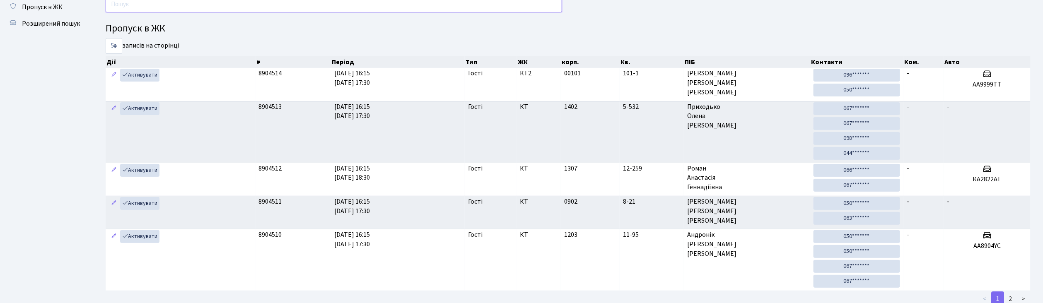
click at [204, 5] on input "text" at bounding box center [334, 5] width 456 height 16
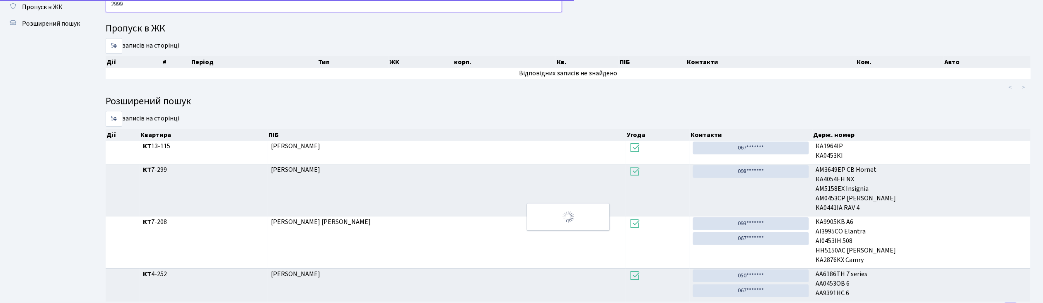
scroll to position [0, 0]
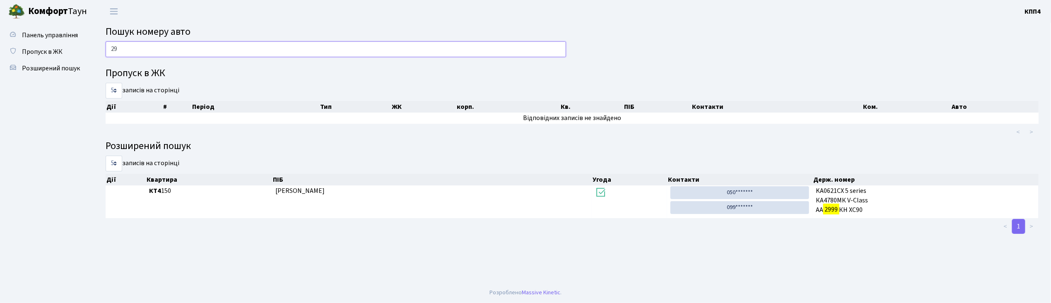
type input "2"
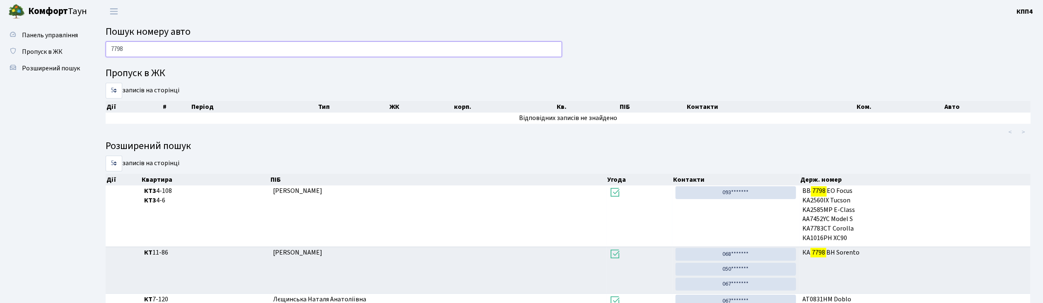
click at [318, 55] on input "7798" at bounding box center [334, 49] width 456 height 16
type input "7"
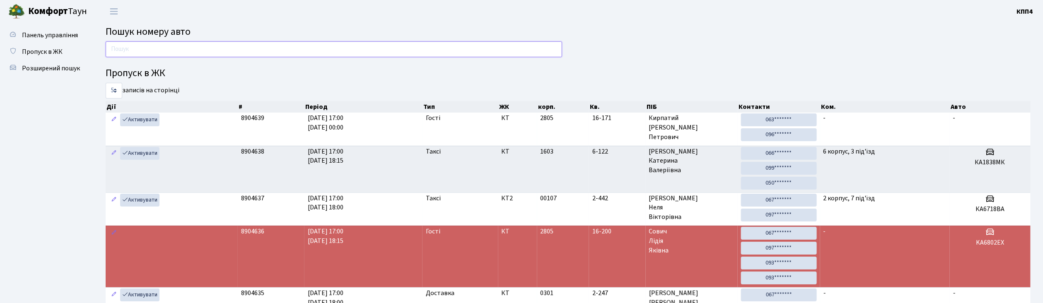
click at [196, 49] on input "text" at bounding box center [334, 49] width 456 height 16
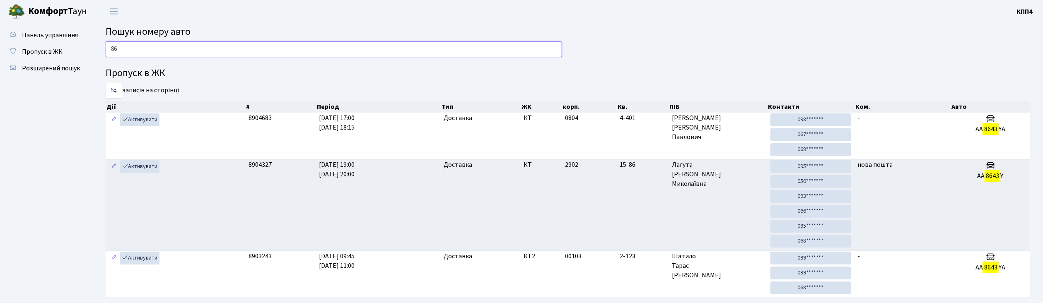
type input "8"
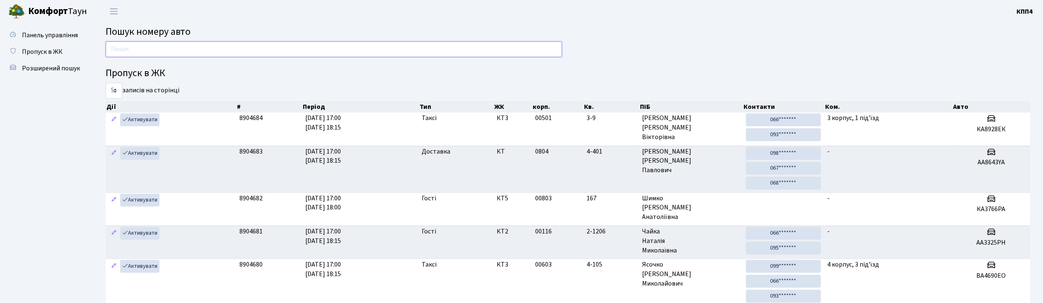
click at [257, 50] on input "text" at bounding box center [334, 49] width 456 height 16
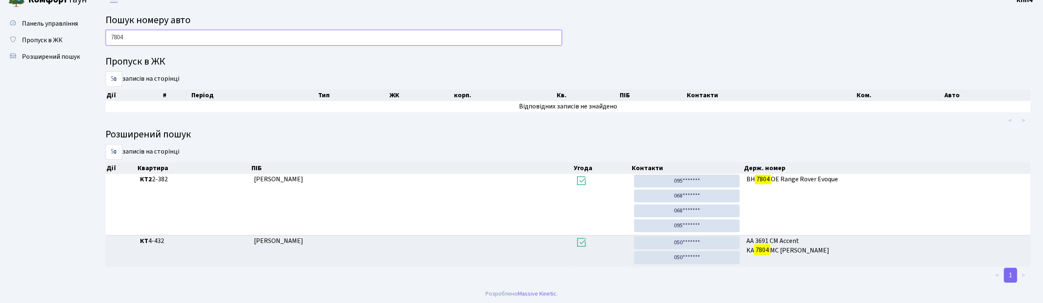
scroll to position [14, 0]
type input "7"
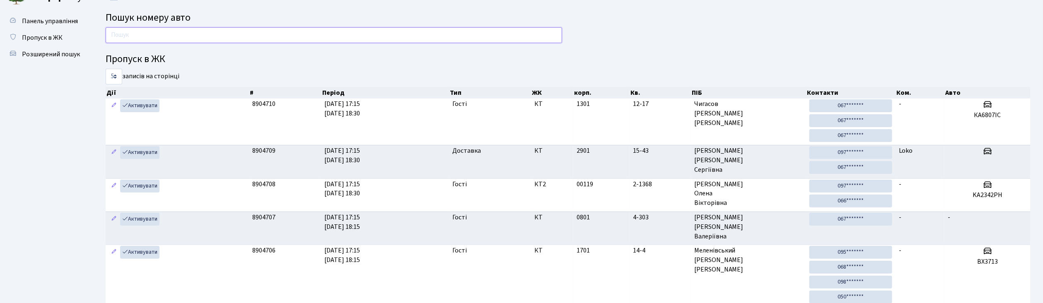
click at [184, 29] on input "text" at bounding box center [334, 35] width 456 height 16
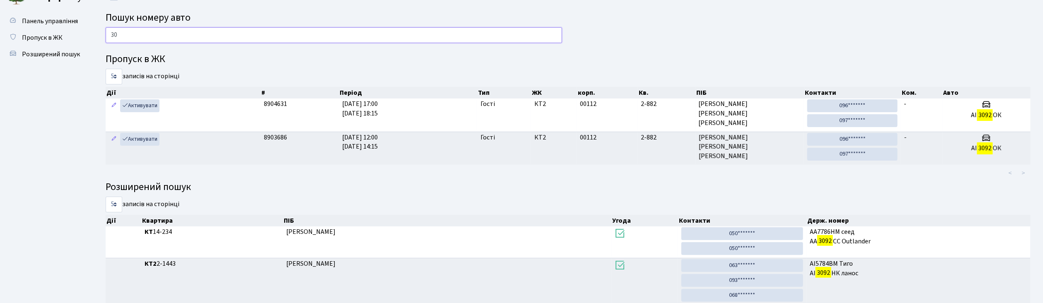
type input "3"
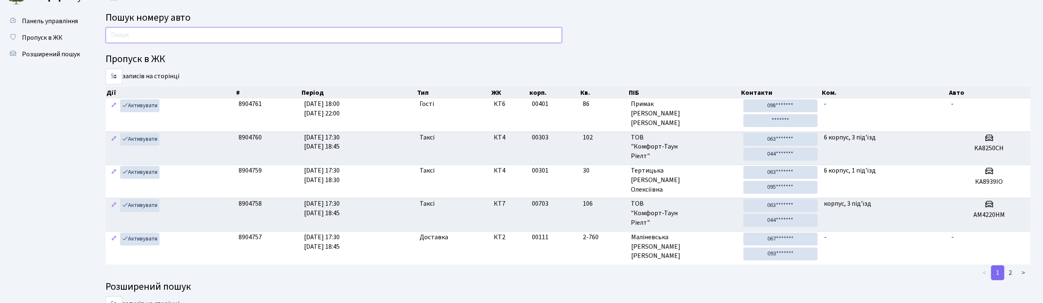
click at [145, 32] on input "text" at bounding box center [334, 35] width 456 height 16
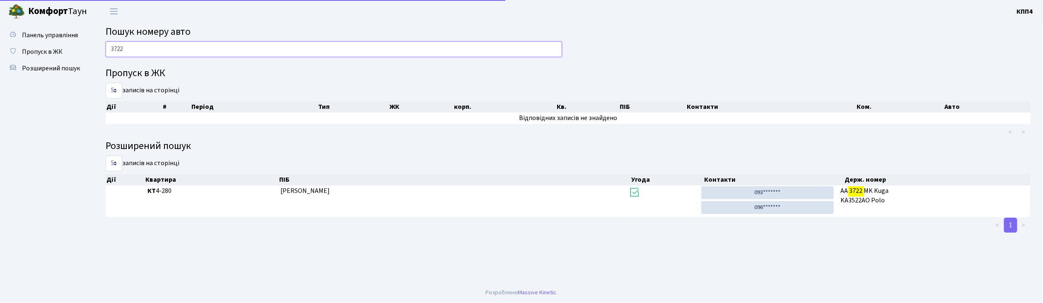
scroll to position [0, 0]
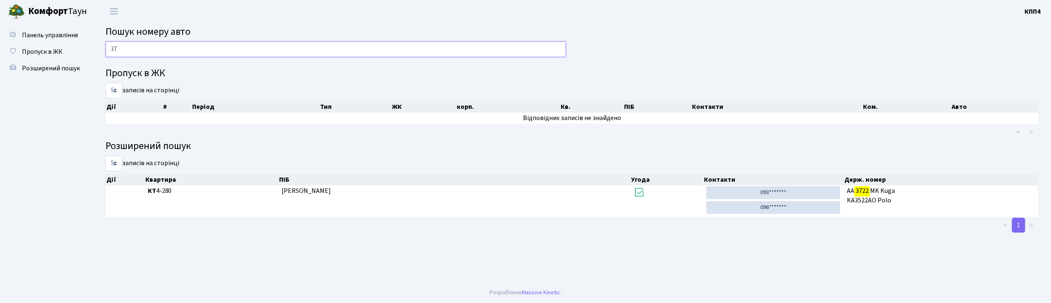
type input "3"
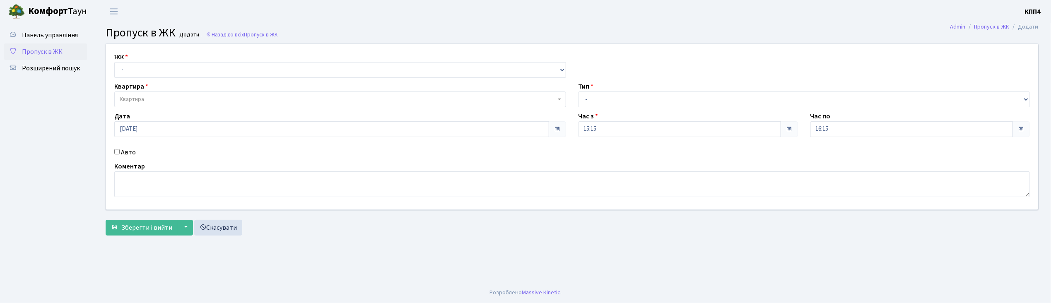
click at [118, 152] on input "Авто" at bounding box center [116, 151] width 5 height 5
checkbox input "true"
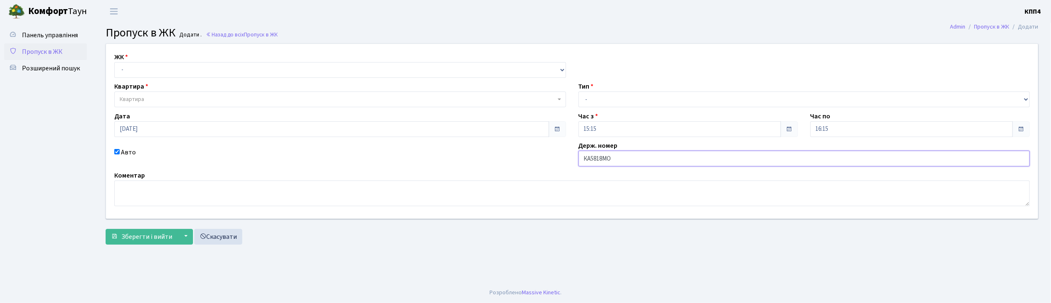
type input "КА5818МО"
click at [657, 98] on select "- Доставка Таксі Гості Сервіс" at bounding box center [805, 100] width 452 height 16
select select "2"
click at [579, 92] on select "- Доставка Таксі Гості Сервіс" at bounding box center [805, 100] width 452 height 16
click at [243, 70] on select "- КТ, вул. Регенераторна, 4 КТ2, просп. [STREET_ADDRESS] [STREET_ADDRESS] [PERS…" at bounding box center [340, 70] width 452 height 16
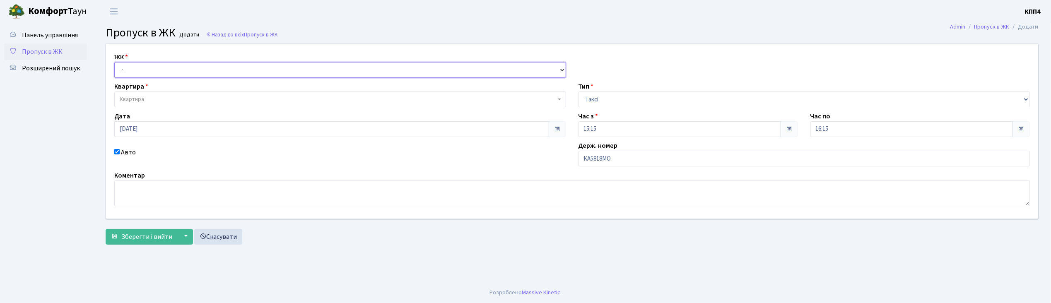
select select "271"
click at [114, 62] on select "- КТ, вул. Регенераторна, 4 КТ2, просп. [STREET_ADDRESS] [STREET_ADDRESS] [PERS…" at bounding box center [340, 70] width 452 height 16
select select
click at [234, 100] on span "Квартира" at bounding box center [338, 99] width 436 height 8
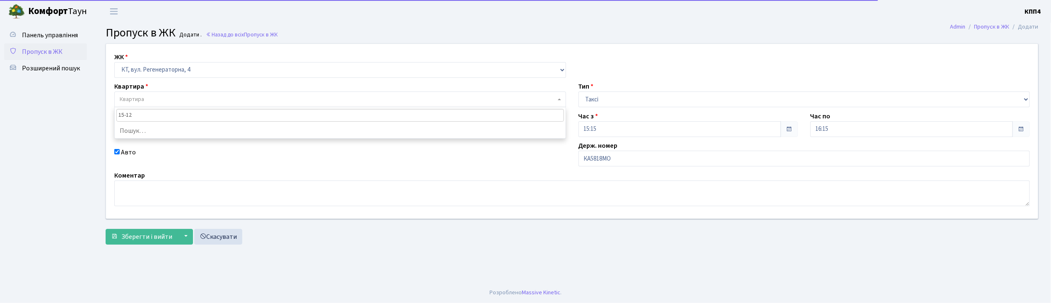
type input "15-128"
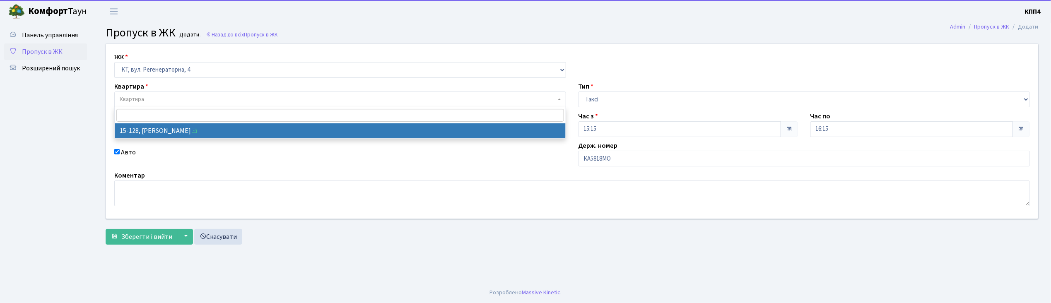
select select "8903"
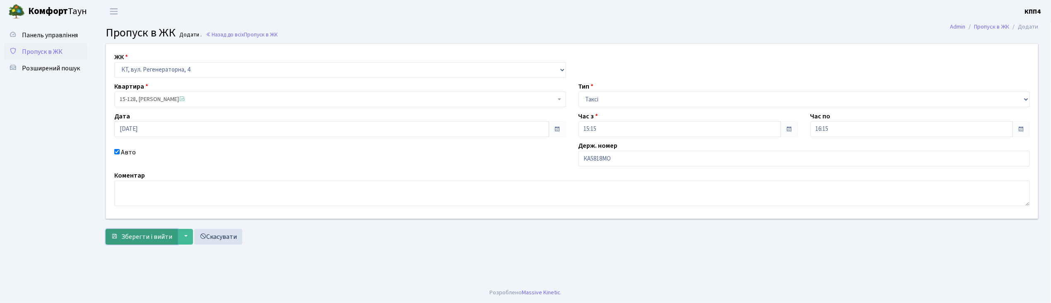
click at [158, 241] on span "Зберегти і вийти" at bounding box center [146, 236] width 51 height 9
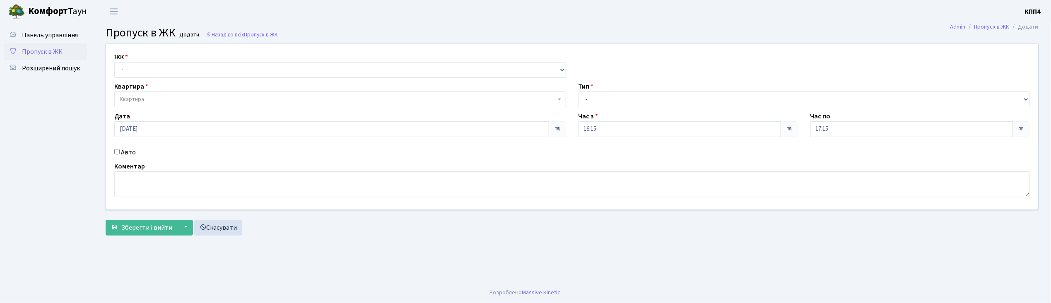
click at [118, 150] on input "Авто" at bounding box center [116, 151] width 5 height 5
checkbox input "true"
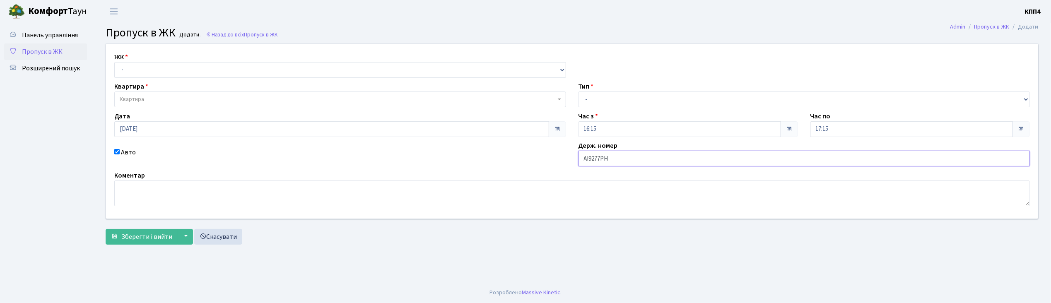
type input "АІ9277РН"
click at [151, 75] on select "- КТ, вул. Регенераторна, 4 КТ2, просп. [STREET_ADDRESS] [STREET_ADDRESS] [PERS…" at bounding box center [340, 70] width 452 height 16
select select "271"
click at [114, 62] on select "- КТ, вул. Регенераторна, 4 КТ2, просп. [STREET_ADDRESS] [STREET_ADDRESS] [PERS…" at bounding box center [340, 70] width 452 height 16
select select
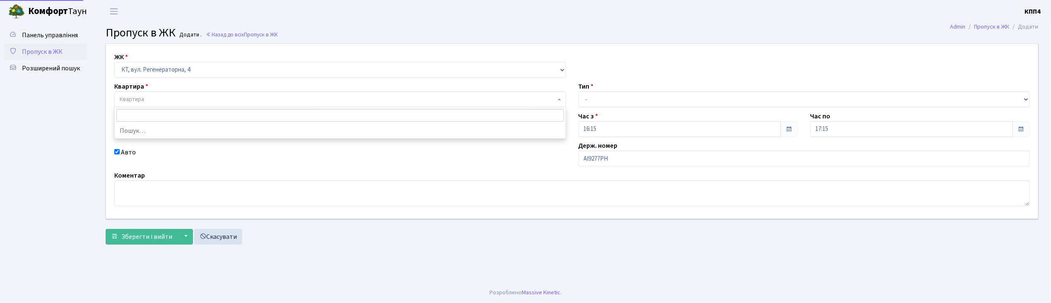
click at [160, 102] on span "Квартира" at bounding box center [338, 99] width 436 height 8
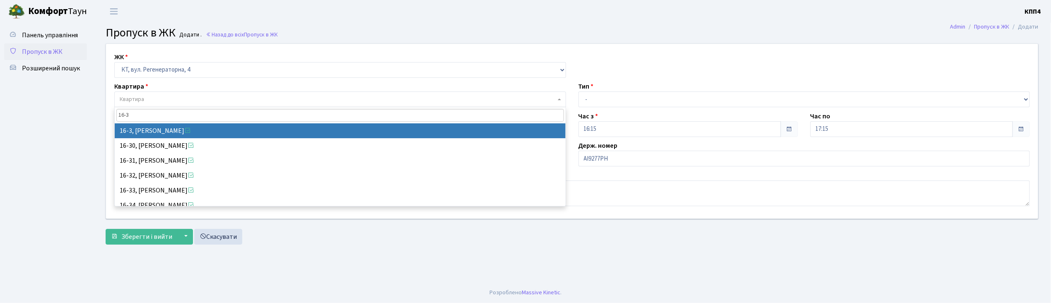
type input "16-3"
select select "8564"
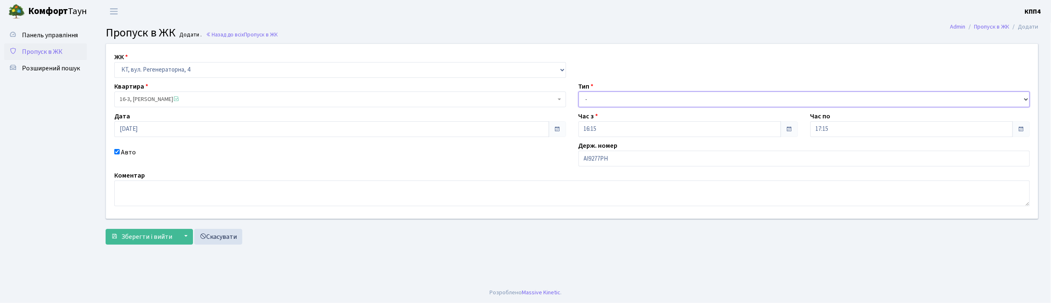
click at [590, 98] on select "- Доставка Таксі Гості Сервіс" at bounding box center [805, 100] width 452 height 16
select select "3"
click at [579, 92] on select "- Доставка Таксі Гості Сервіс" at bounding box center [805, 100] width 452 height 16
click at [165, 236] on span "Зберегти і вийти" at bounding box center [146, 236] width 51 height 9
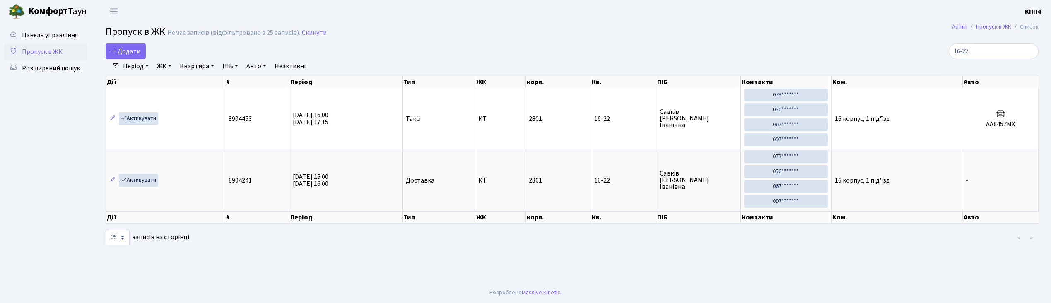
select select "25"
type input "1"
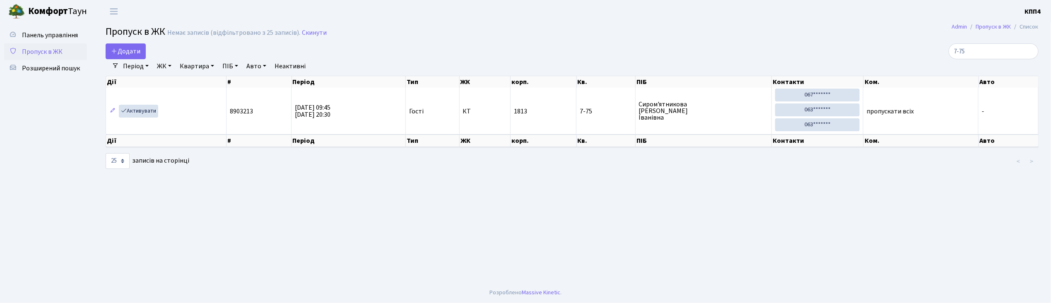
type input "7-75"
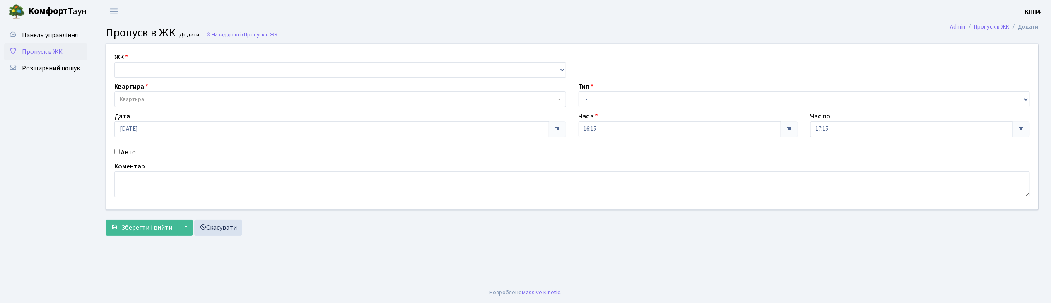
click at [117, 150] on input "Авто" at bounding box center [116, 151] width 5 height 5
checkbox input "true"
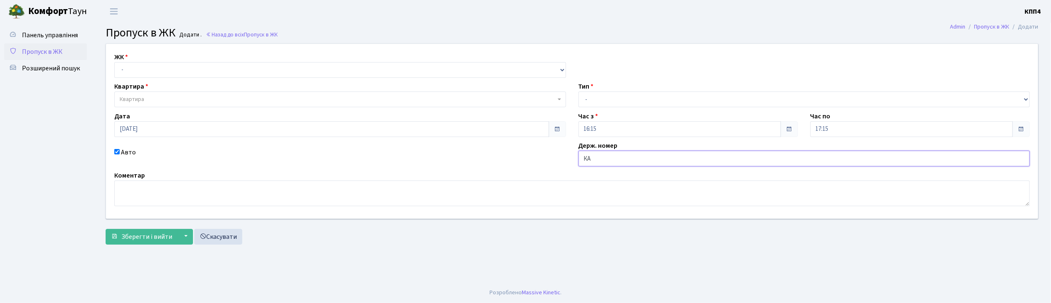
type input "[PERSON_NAME]"
type input "АА4306YD"
click at [197, 72] on select "- КТ, вул. Регенераторна, 4 КТ2, просп. [STREET_ADDRESS] [STREET_ADDRESS] [PERS…" at bounding box center [340, 70] width 452 height 16
select select "271"
click at [114, 62] on select "- КТ, вул. Регенераторна, 4 КТ2, просп. [STREET_ADDRESS] [STREET_ADDRESS] [PERS…" at bounding box center [340, 70] width 452 height 16
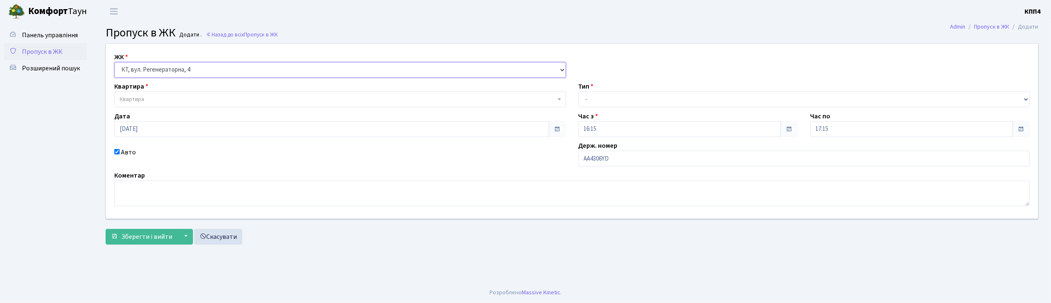
select select
click at [199, 95] on span "Квартира" at bounding box center [338, 99] width 436 height 8
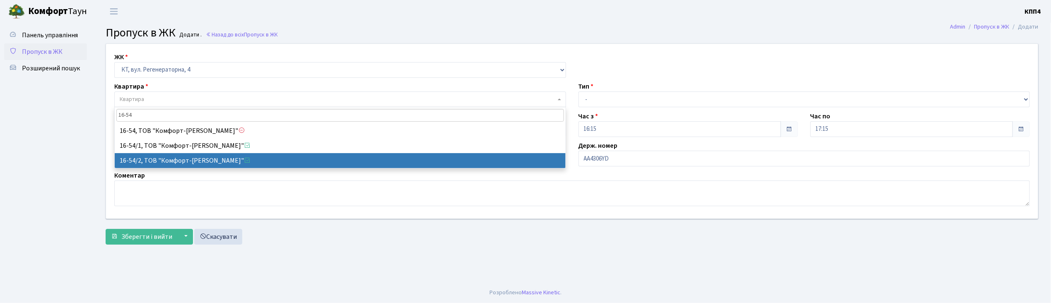
type input "16-54"
select select "15032"
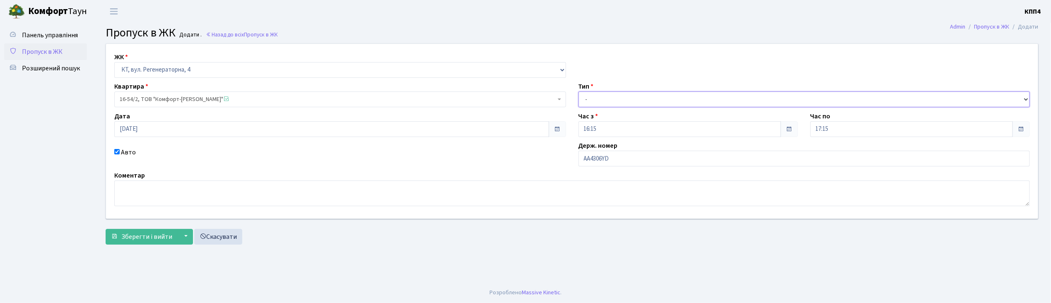
click at [619, 100] on select "- Доставка Таксі Гості Сервіс" at bounding box center [805, 100] width 452 height 16
select select "2"
click at [579, 92] on select "- Доставка Таксі Гості Сервіс" at bounding box center [805, 100] width 452 height 16
click at [158, 234] on span "Зберегти і вийти" at bounding box center [146, 236] width 51 height 9
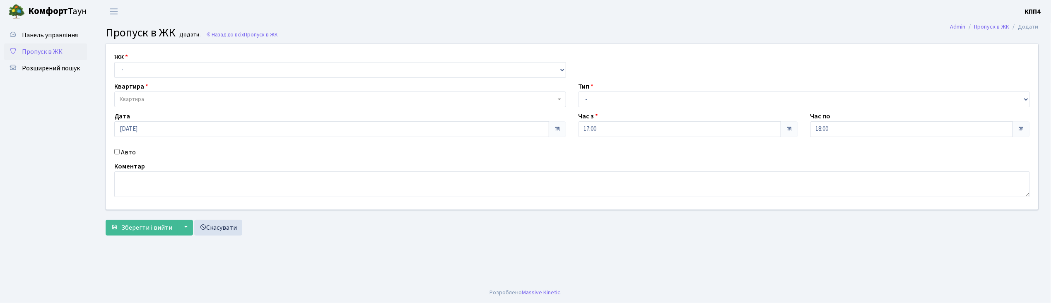
click at [116, 153] on input "Авто" at bounding box center [116, 151] width 5 height 5
checkbox input "true"
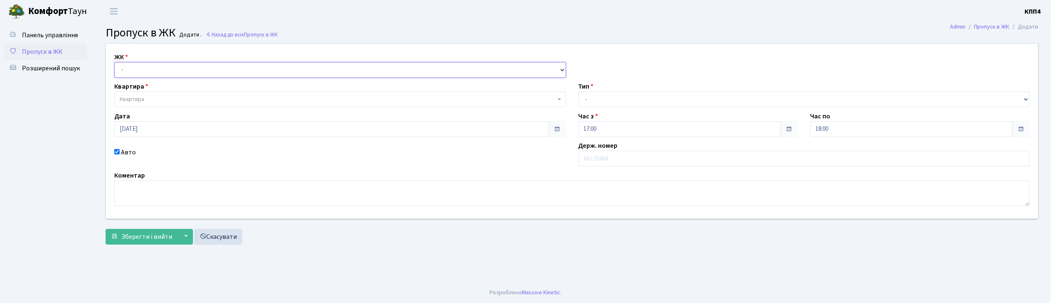
click at [163, 73] on select "- КТ, вул. Регенераторна, 4 КТ2, просп. [STREET_ADDRESS] [STREET_ADDRESS] [PERS…" at bounding box center [340, 70] width 452 height 16
select select "271"
click at [114, 62] on select "- КТ, вул. Регенераторна, 4 КТ2, просп. [STREET_ADDRESS] [STREET_ADDRESS] [PERS…" at bounding box center [340, 70] width 452 height 16
select select
click at [173, 96] on span "Квартира" at bounding box center [338, 99] width 436 height 8
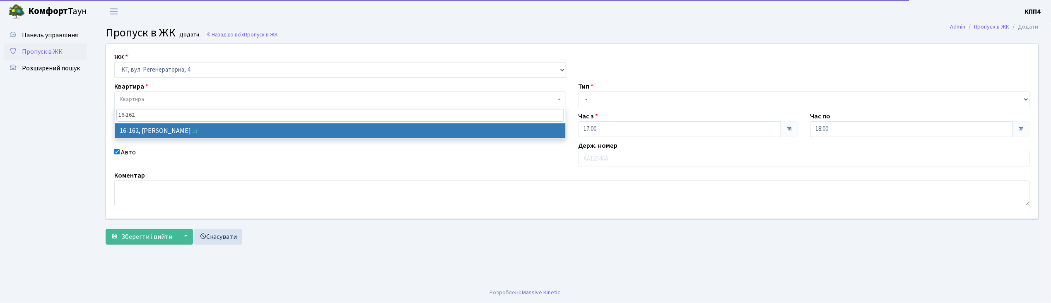
type input "16-162"
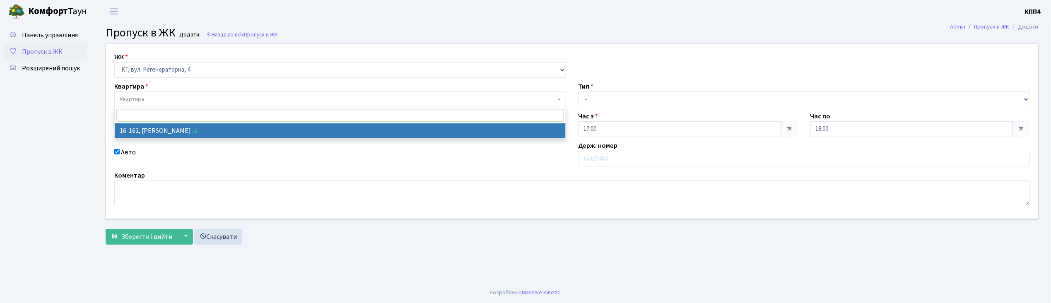
select select "8723"
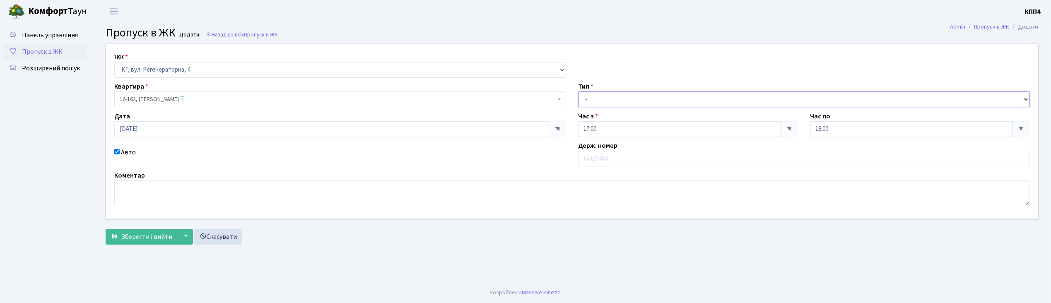
click at [600, 101] on select "- Доставка Таксі Гості Сервіс" at bounding box center [805, 100] width 452 height 16
select select "3"
click at [579, 92] on select "- Доставка Таксі Гості Сервіс" at bounding box center [805, 100] width 452 height 16
click at [156, 235] on span "Зберегти і вийти" at bounding box center [146, 236] width 51 height 9
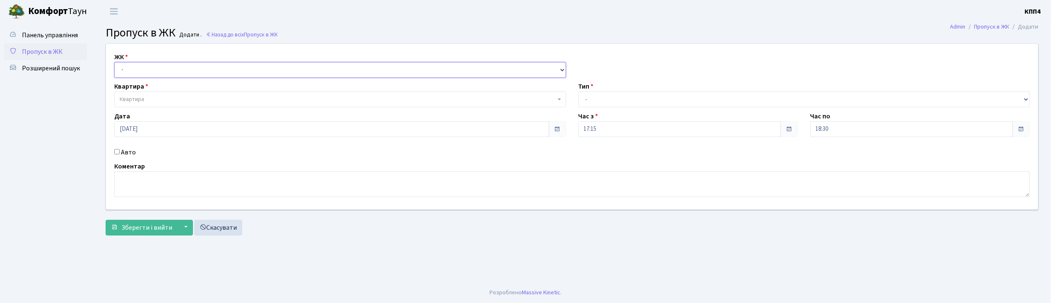
click at [154, 65] on select "- КТ, вул. Регенераторна, 4 КТ2, просп. [STREET_ADDRESS] [STREET_ADDRESS] [PERS…" at bounding box center [340, 70] width 452 height 16
select select "271"
click at [114, 62] on select "- КТ, вул. Регенераторна, 4 КТ2, просп. [STREET_ADDRESS] [STREET_ADDRESS] [PERS…" at bounding box center [340, 70] width 452 height 16
select select
click at [161, 96] on span "Квартира" at bounding box center [338, 99] width 436 height 8
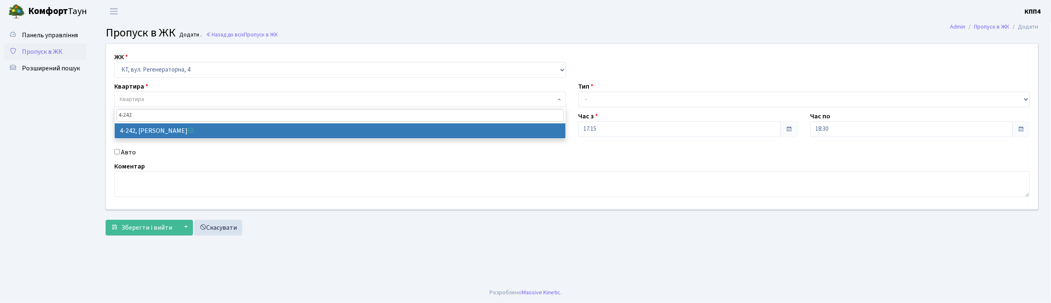
type input "4-242"
select select "1020"
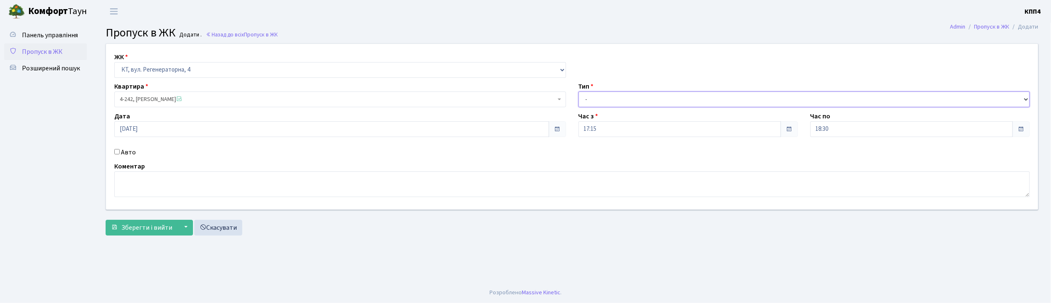
click at [623, 104] on select "- Доставка Таксі Гості Сервіс" at bounding box center [805, 100] width 452 height 16
select select "1"
click at [579, 92] on select "- Доставка Таксі Гості Сервіс" at bounding box center [805, 100] width 452 height 16
click at [129, 224] on span "Зберегти і вийти" at bounding box center [146, 227] width 51 height 9
click at [161, 64] on select "- КТ, вул. Регенераторна, 4 КТ2, просп. [STREET_ADDRESS] [STREET_ADDRESS] [PERS…" at bounding box center [340, 70] width 452 height 16
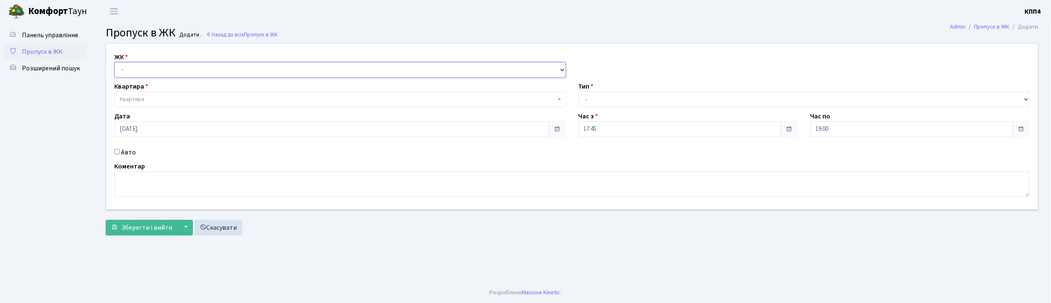
select select "271"
click at [114, 62] on select "- КТ, вул. Регенераторна, 4 КТ2, просп. [STREET_ADDRESS] [STREET_ADDRESS] [PERS…" at bounding box center [340, 70] width 452 height 16
select select
click at [165, 100] on span "Квартира" at bounding box center [338, 99] width 436 height 8
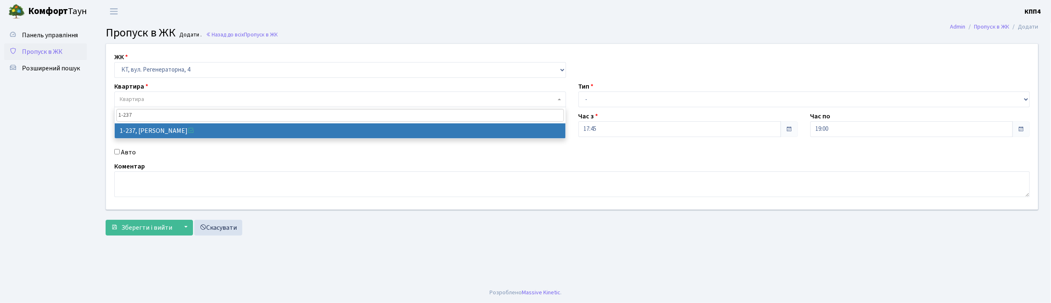
type input "1-237"
select select "237"
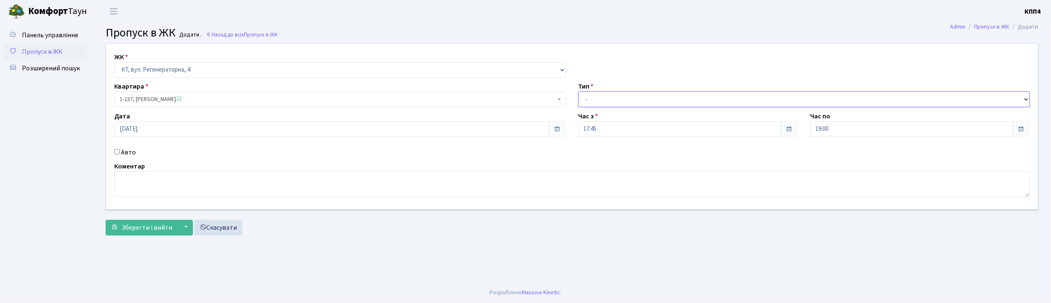
click at [623, 102] on select "- Доставка Таксі Гості Сервіс" at bounding box center [805, 100] width 452 height 16
select select "1"
click at [579, 92] on select "- Доставка Таксі Гості Сервіс" at bounding box center [805, 100] width 452 height 16
click at [159, 229] on span "Зберегти і вийти" at bounding box center [146, 227] width 51 height 9
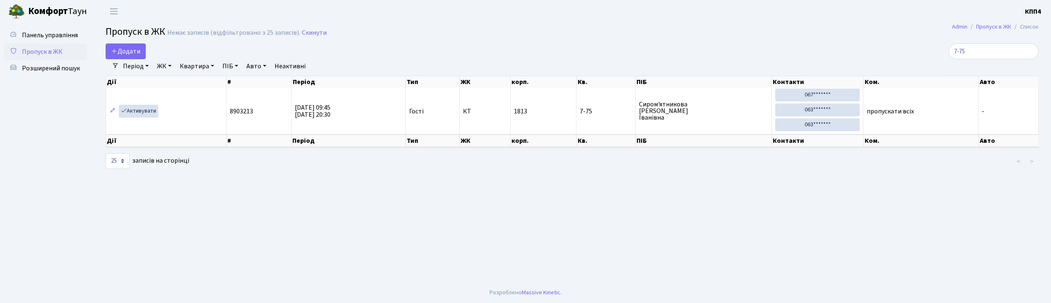
select select "25"
click at [1030, 50] on input "7-75" at bounding box center [994, 51] width 90 height 16
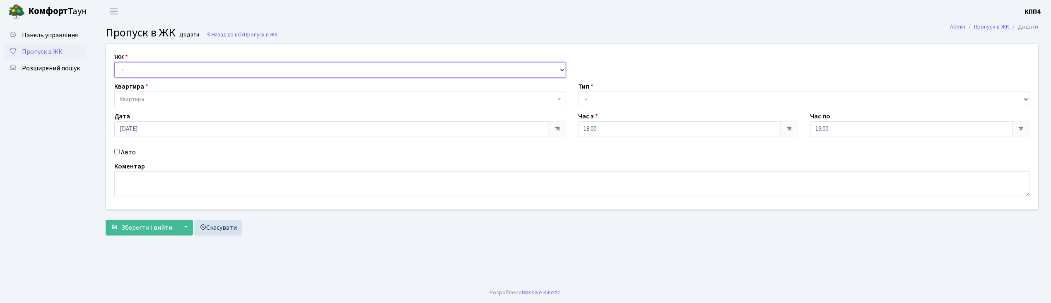
click at [171, 69] on select "- КТ, вул. Регенераторна, 4 КТ2, просп. [STREET_ADDRESS] [STREET_ADDRESS] [PERS…" at bounding box center [340, 70] width 452 height 16
select select "271"
click at [114, 62] on select "- КТ, вул. Регенераторна, 4 КТ2, просп. Соборності, 17 КТ3, вул. Березнева, 16 …" at bounding box center [340, 70] width 452 height 16
select select
click at [181, 101] on span "Квартира" at bounding box center [338, 99] width 436 height 8
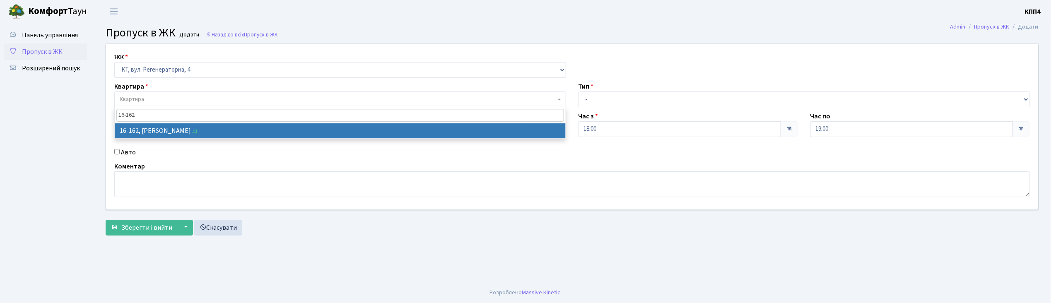
type input "16-162"
select select "8723"
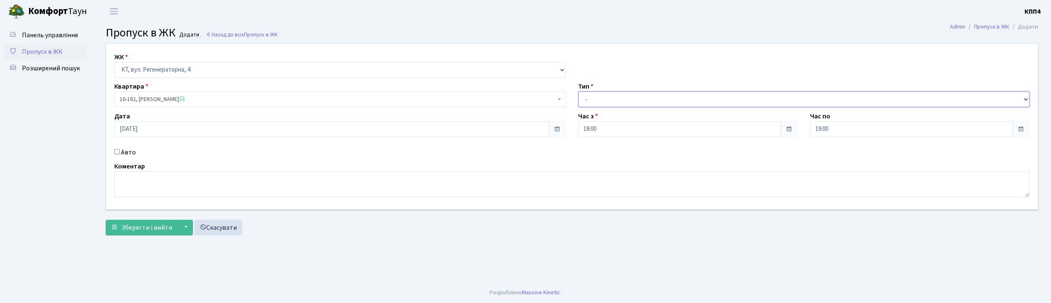
click at [642, 101] on select "- Доставка Таксі Гості Сервіс" at bounding box center [805, 100] width 452 height 16
select select "1"
click at [579, 92] on select "- Доставка Таксі Гості Сервіс" at bounding box center [805, 100] width 452 height 16
click at [136, 226] on span "Зберегти і вийти" at bounding box center [146, 227] width 51 height 9
click at [55, 35] on span "Панель управління" at bounding box center [50, 35] width 56 height 9
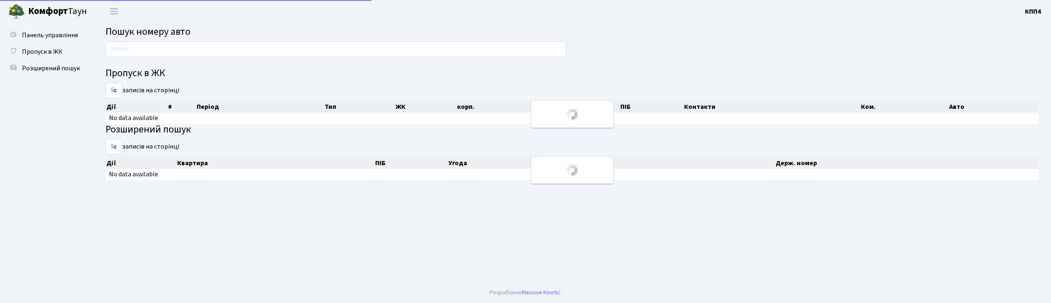
click at [65, 65] on span "Розширений пошук" at bounding box center [51, 68] width 58 height 9
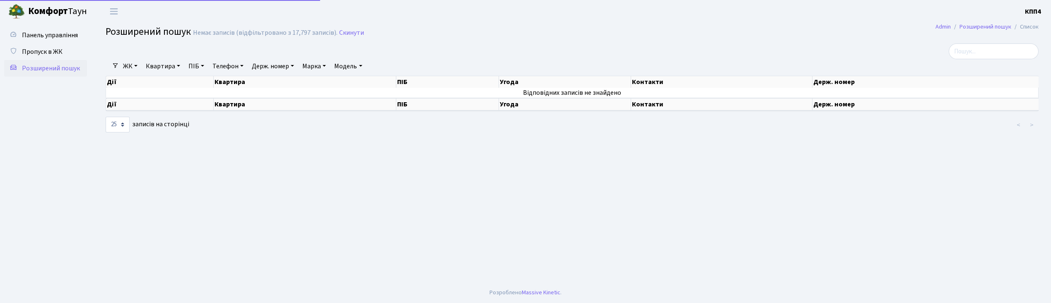
select select "25"
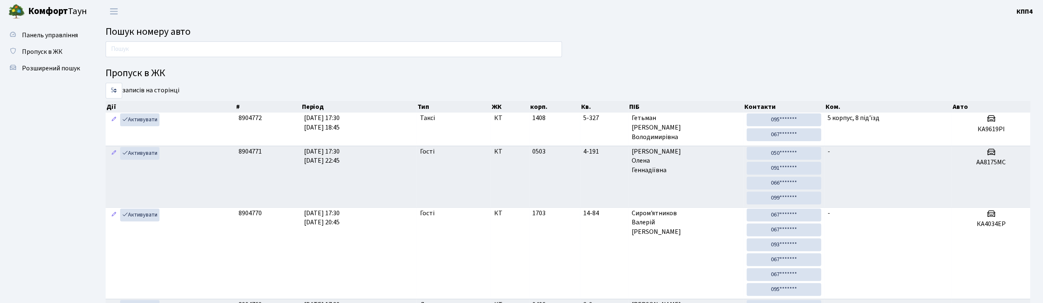
click at [222, 48] on input "text" at bounding box center [334, 49] width 456 height 16
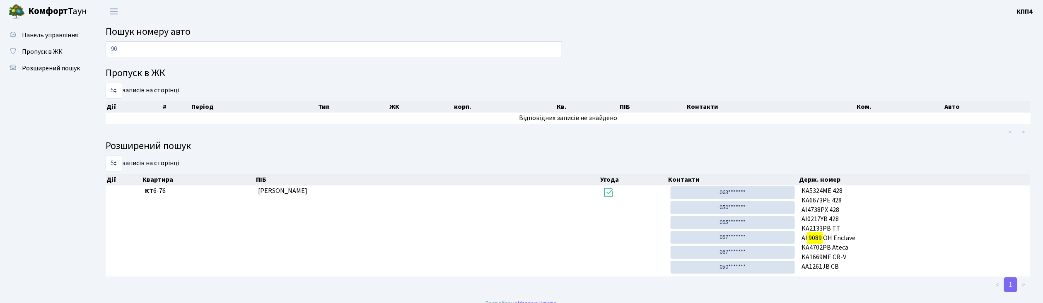
type input "9"
